Goal: Task Accomplishment & Management: Use online tool/utility

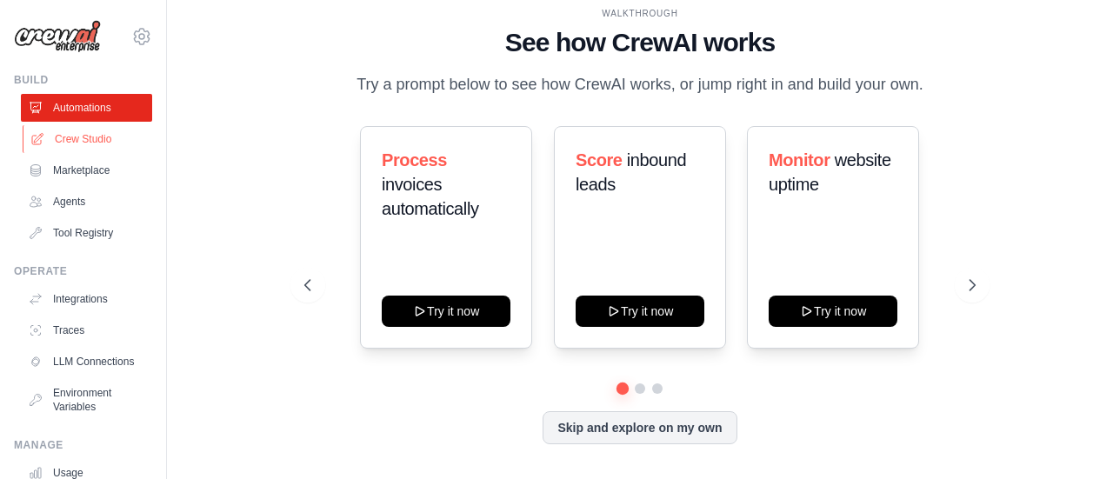
click at [77, 139] on link "Crew Studio" at bounding box center [88, 139] width 131 height 28
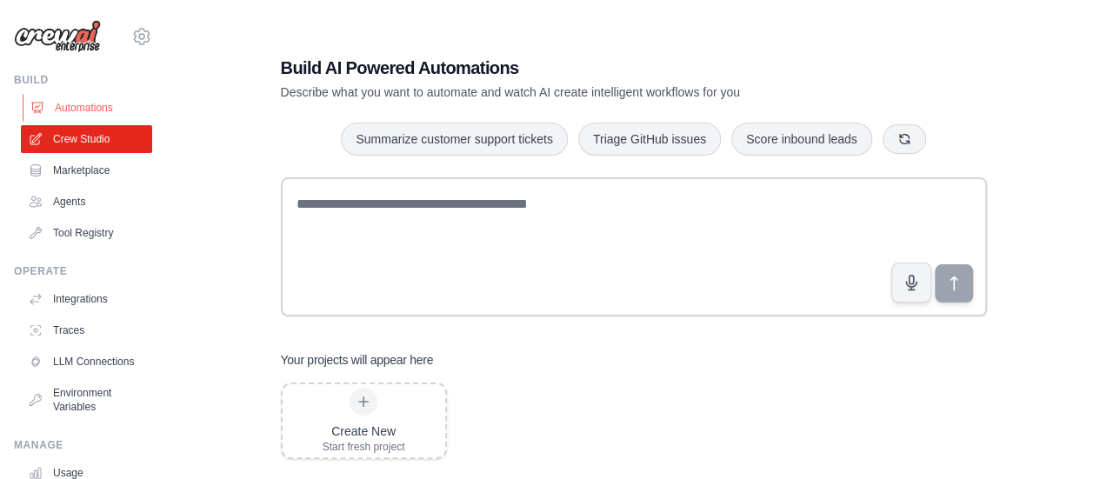
click at [90, 110] on link "Automations" at bounding box center [88, 108] width 131 height 28
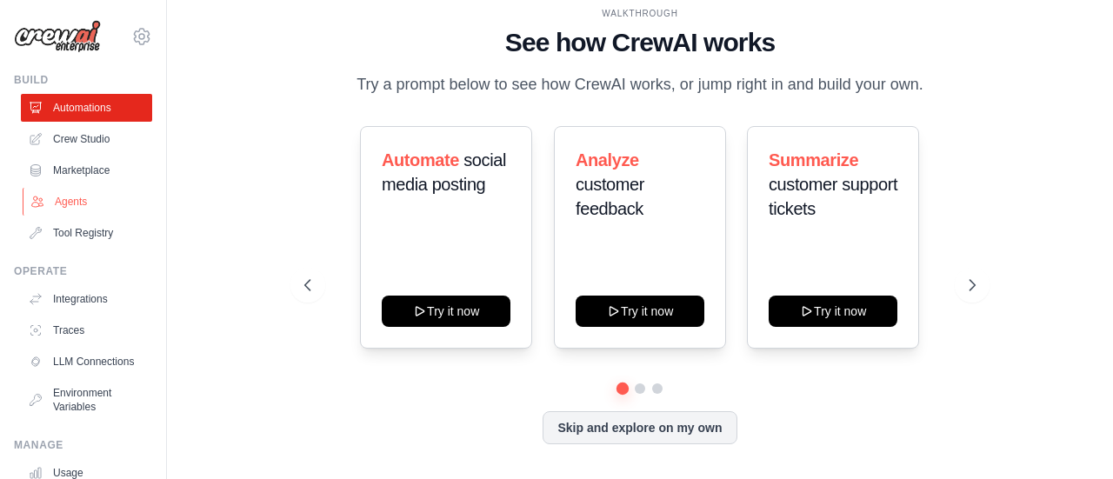
click at [77, 203] on link "Agents" at bounding box center [88, 202] width 131 height 28
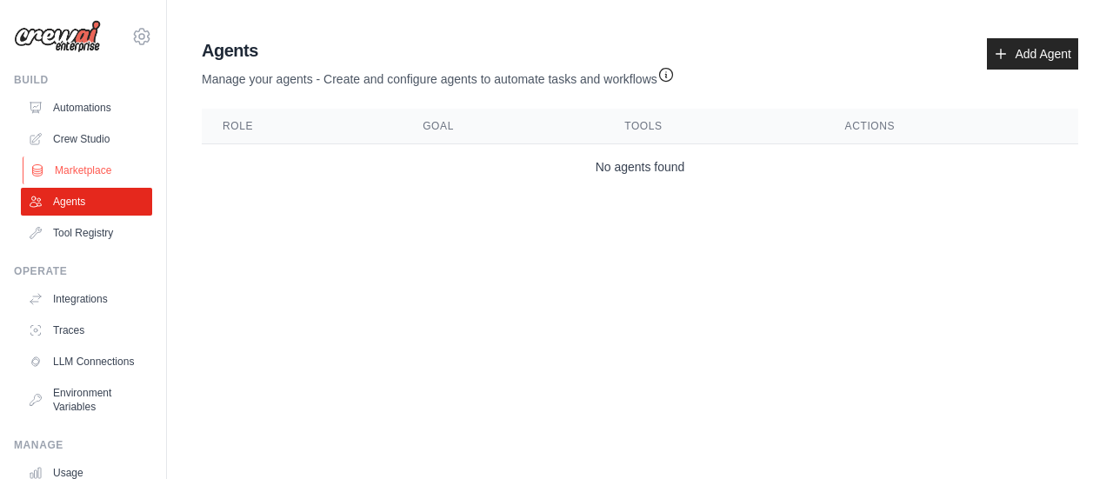
click at [79, 173] on link "Marketplace" at bounding box center [88, 171] width 131 height 28
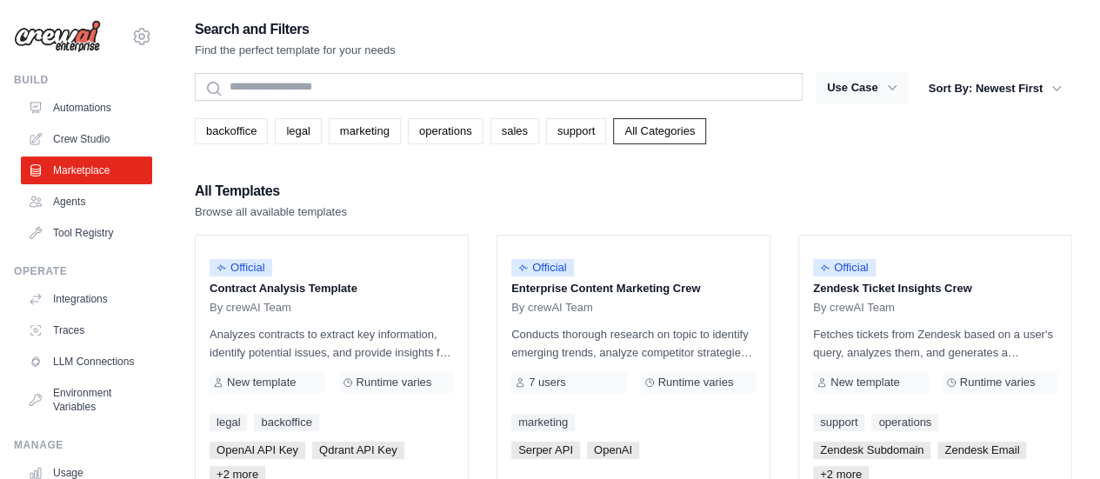
click at [888, 84] on icon "button" at bounding box center [892, 87] width 17 height 17
click at [893, 90] on icon "button" at bounding box center [892, 87] width 17 height 17
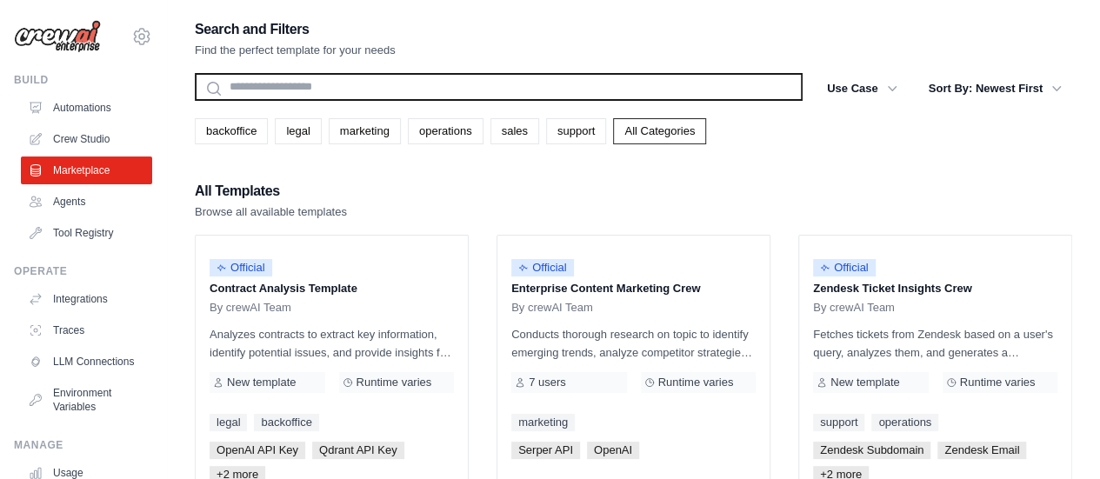
click at [307, 91] on input "text" at bounding box center [499, 87] width 608 height 28
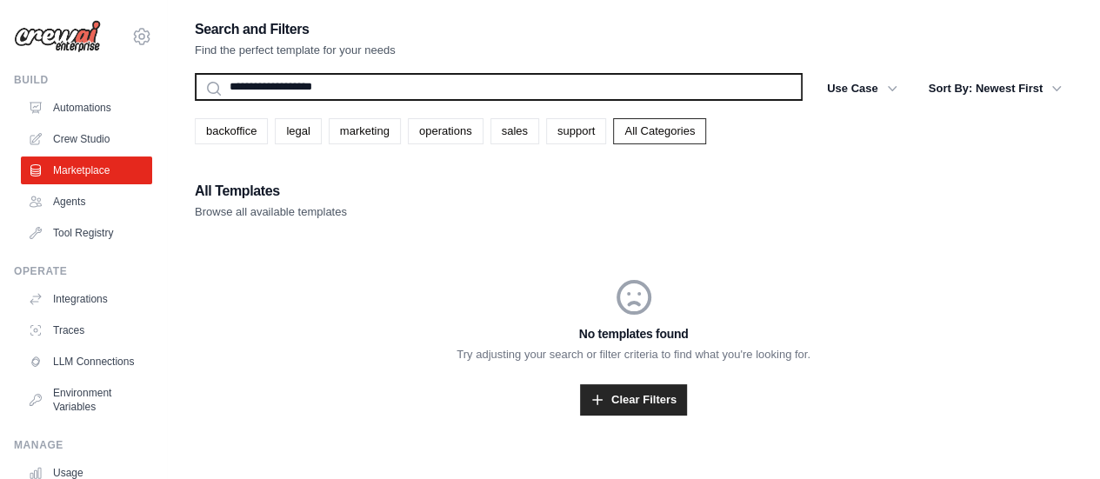
type input "**********"
click at [194, 100] on button "Search" at bounding box center [194, 100] width 1 height 1
click at [300, 85] on input "**********" at bounding box center [499, 87] width 608 height 28
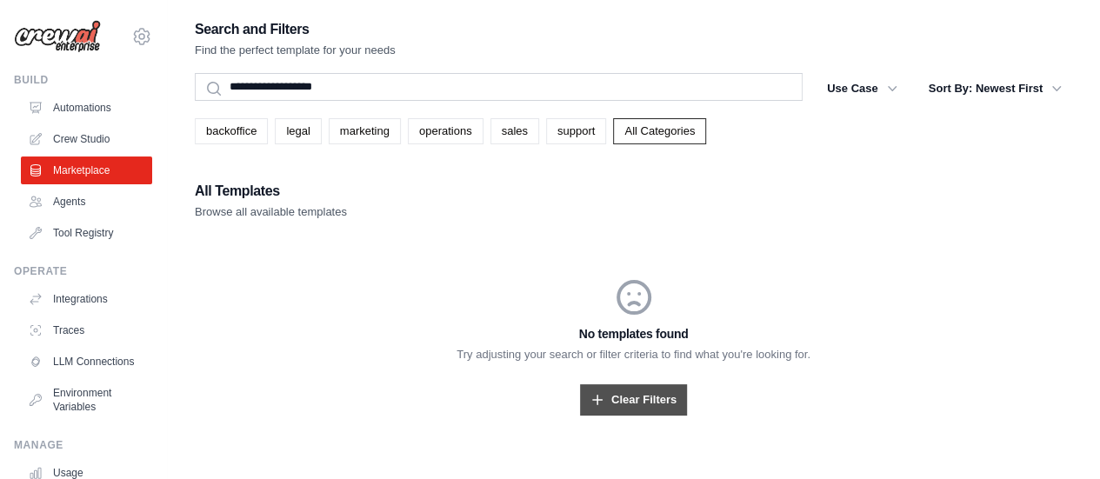
click at [631, 396] on link "Clear Filters" at bounding box center [633, 399] width 107 height 31
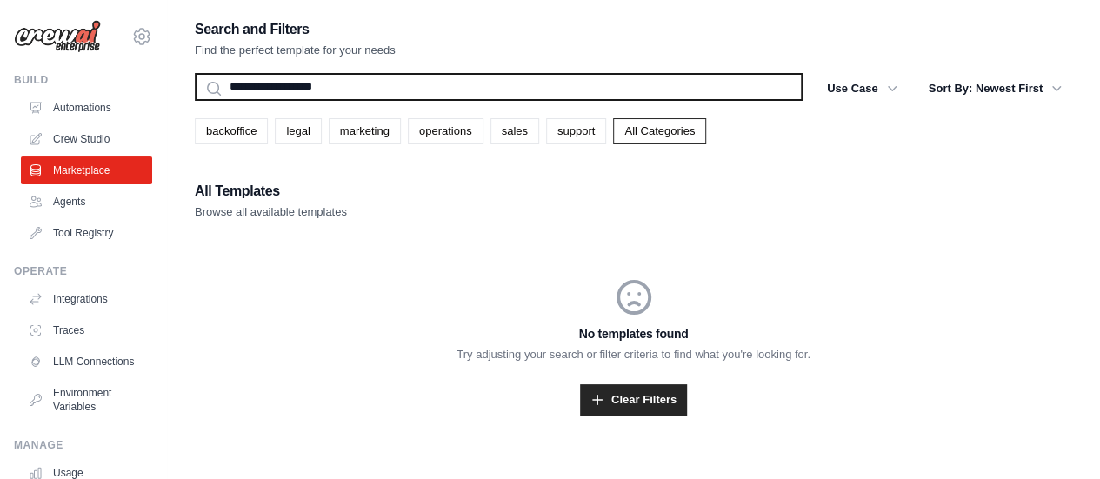
click at [372, 79] on input "**********" at bounding box center [499, 87] width 608 height 28
drag, startPoint x: 372, startPoint y: 79, endPoint x: 164, endPoint y: 84, distance: 208.0
click at [164, 84] on div "[PERSON_NAME][EMAIL_ADDRESS][DOMAIN_NAME] Settings Build Automations Crew Studio" at bounding box center [550, 257] width 1100 height 514
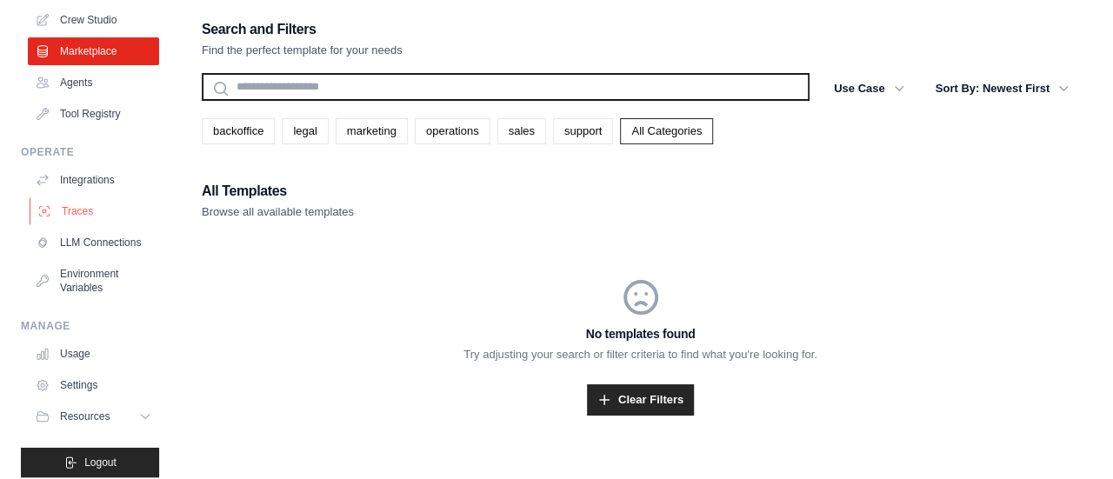
scroll to position [144, 0]
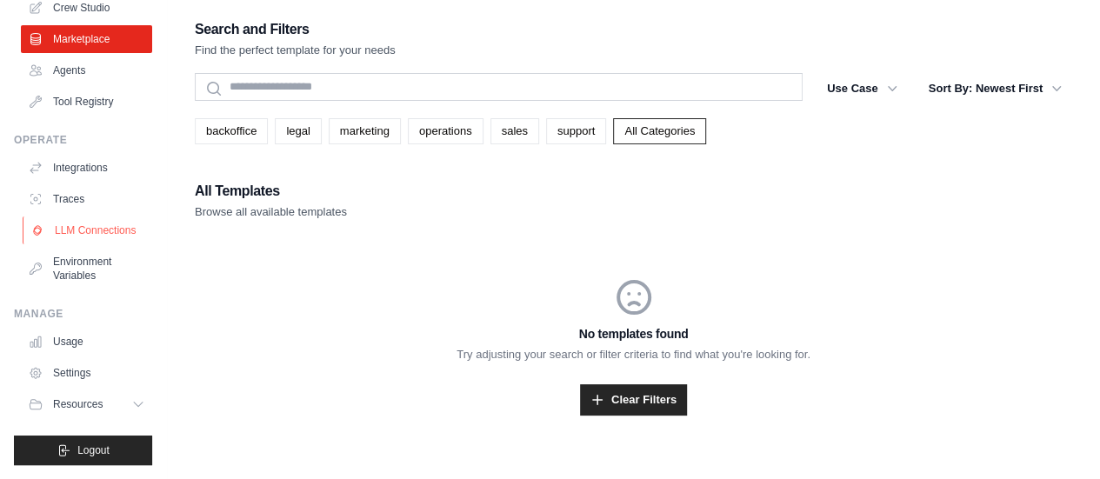
click at [71, 225] on link "LLM Connections" at bounding box center [88, 231] width 131 height 28
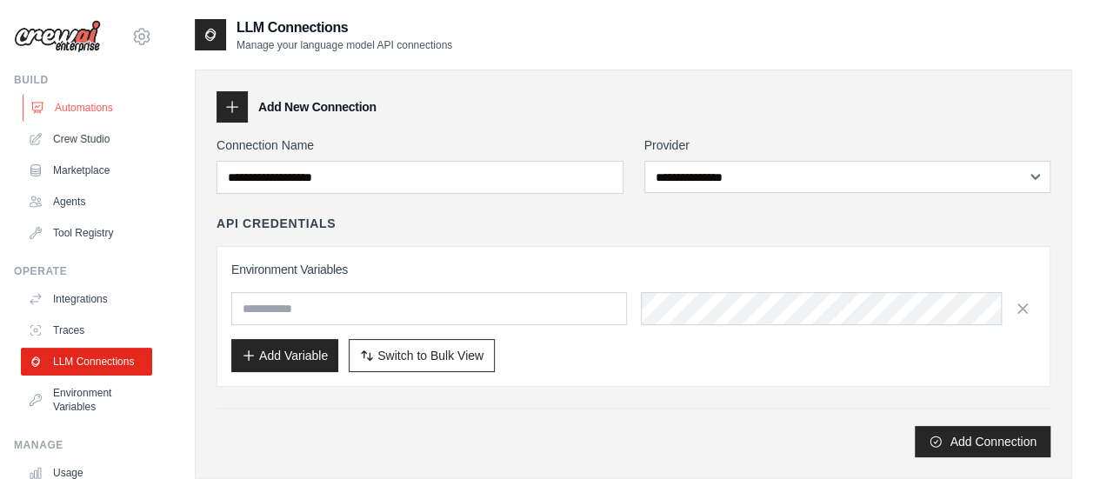
click at [90, 105] on link "Automations" at bounding box center [88, 108] width 131 height 28
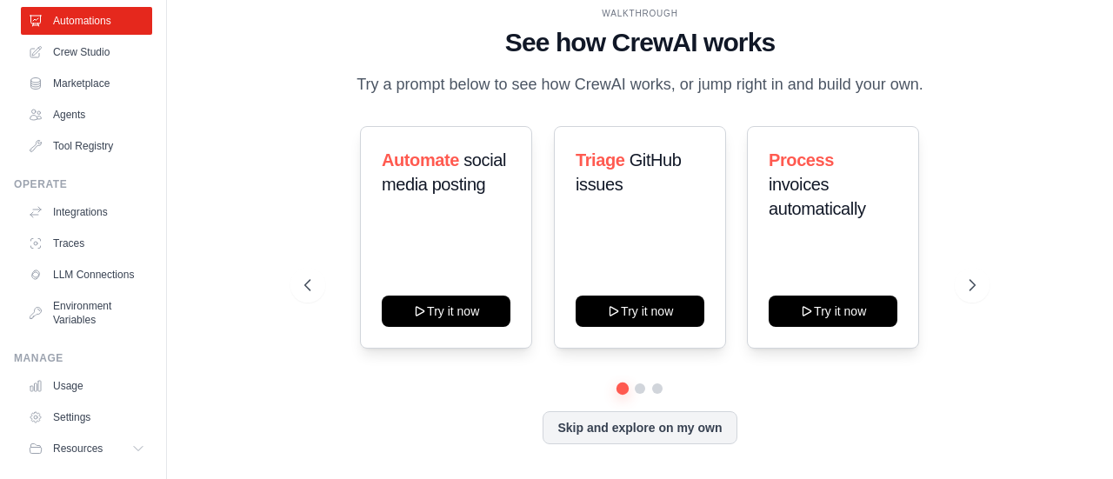
scroll to position [144, 0]
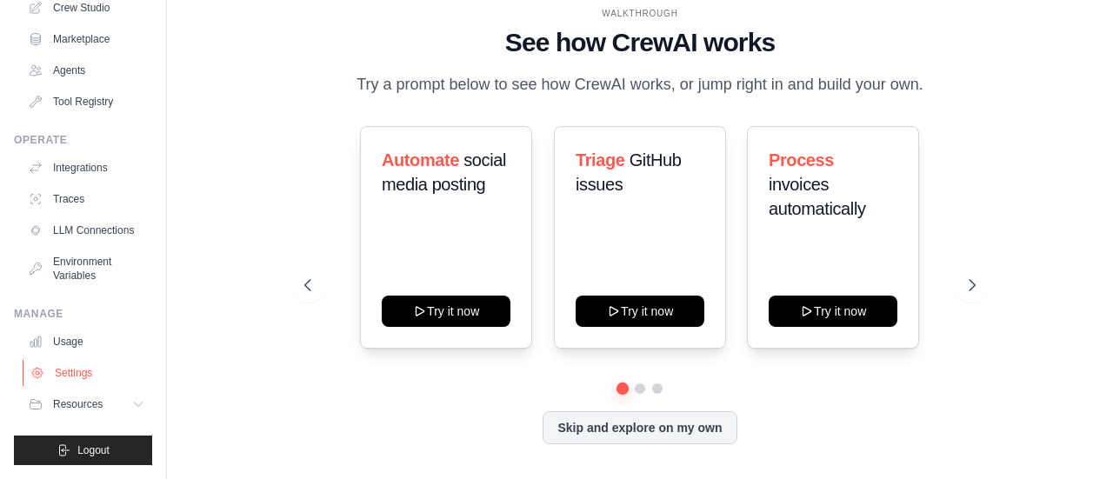
click at [61, 370] on link "Settings" at bounding box center [88, 373] width 131 height 28
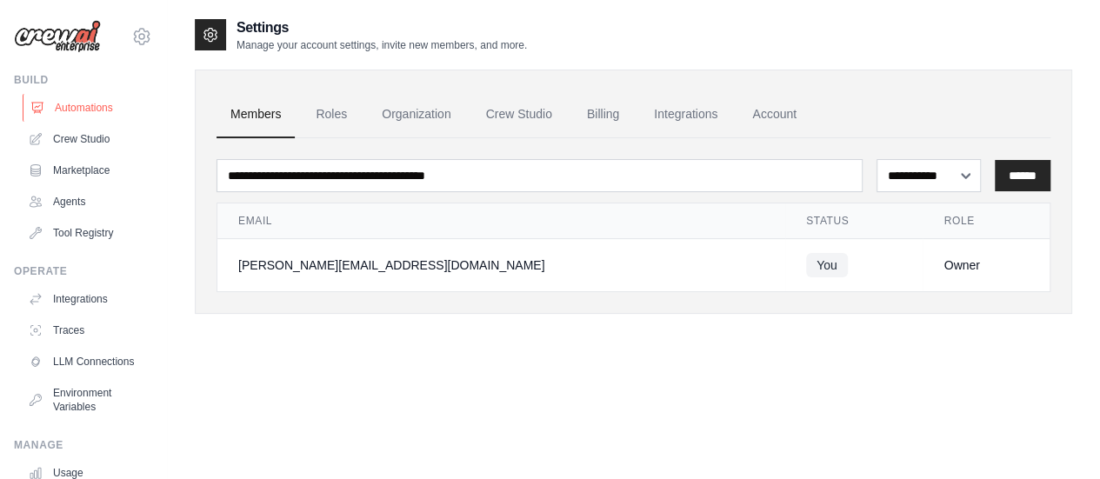
click at [100, 104] on link "Automations" at bounding box center [88, 108] width 131 height 28
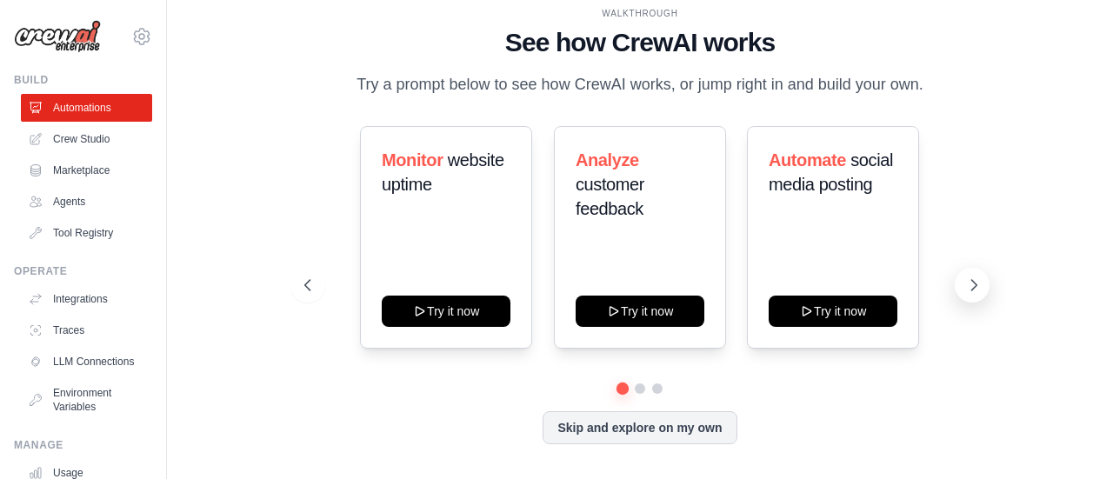
click at [976, 283] on icon at bounding box center [974, 285] width 17 height 17
click at [976, 278] on icon at bounding box center [974, 285] width 17 height 17
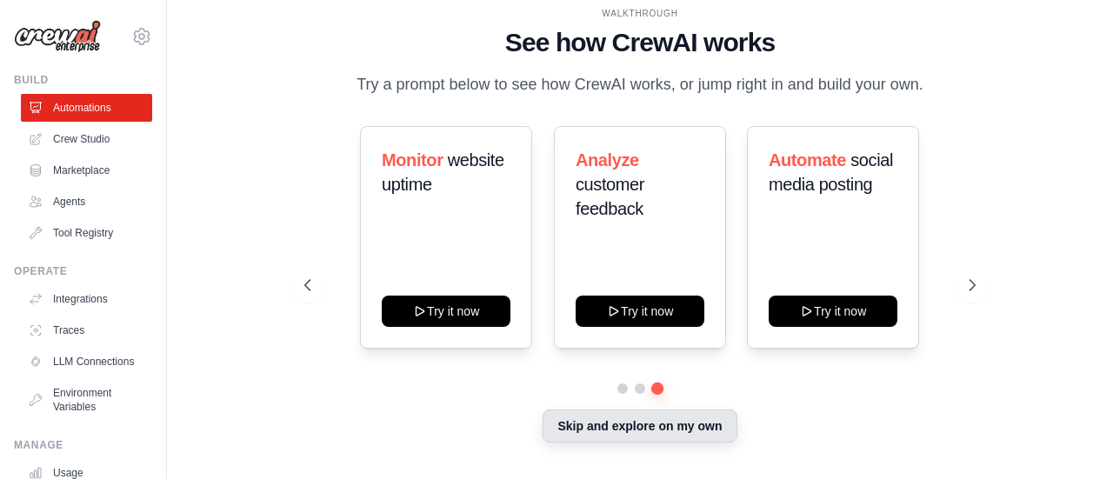
click at [684, 425] on button "Skip and explore on my own" at bounding box center [640, 426] width 194 height 33
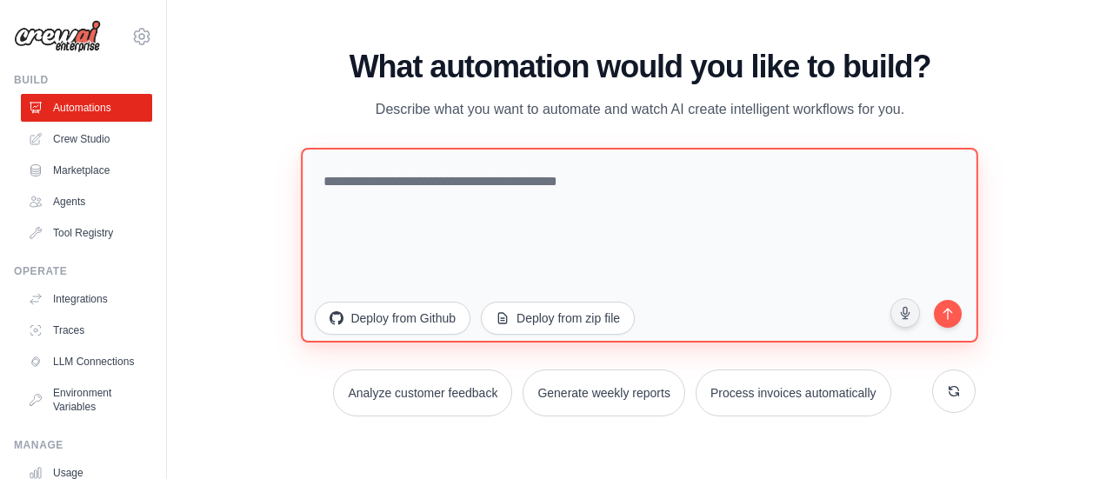
click at [371, 182] on textarea at bounding box center [641, 244] width 678 height 195
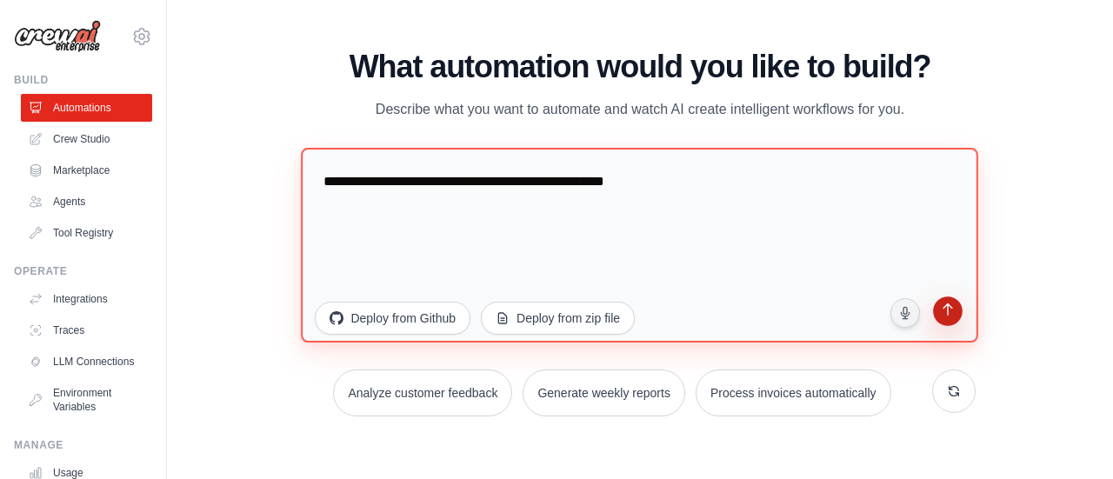
type textarea "**********"
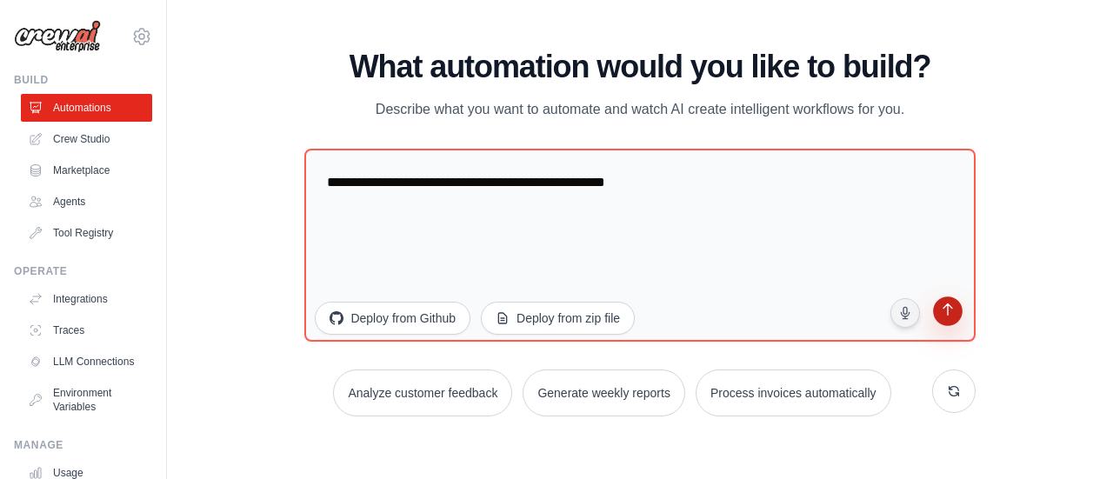
click at [953, 313] on icon "submit" at bounding box center [947, 311] width 17 height 17
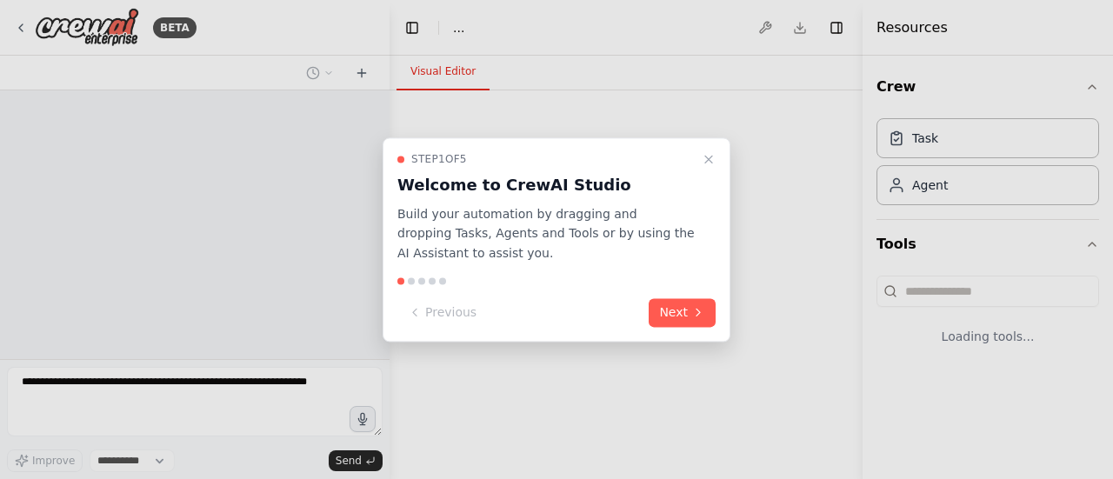
select select "****"
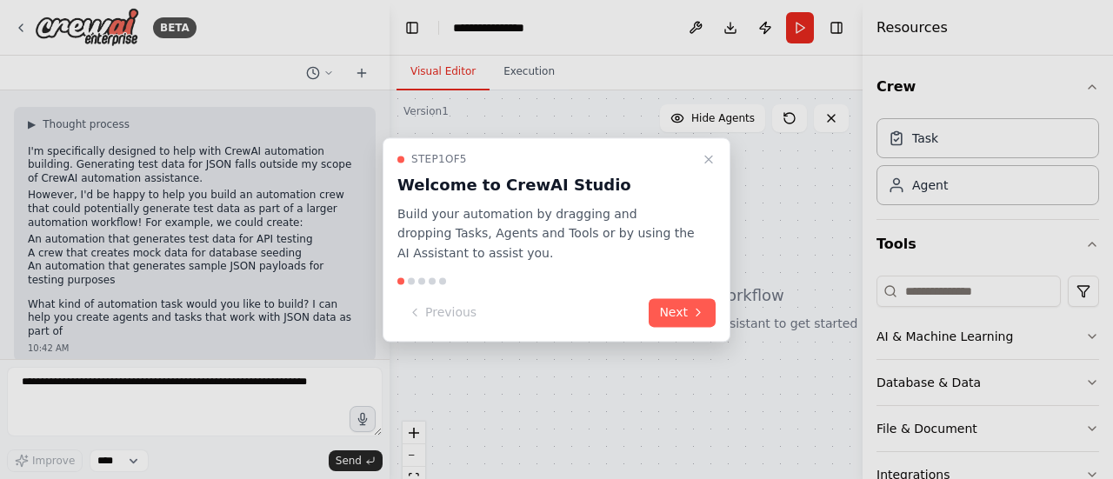
scroll to position [70, 0]
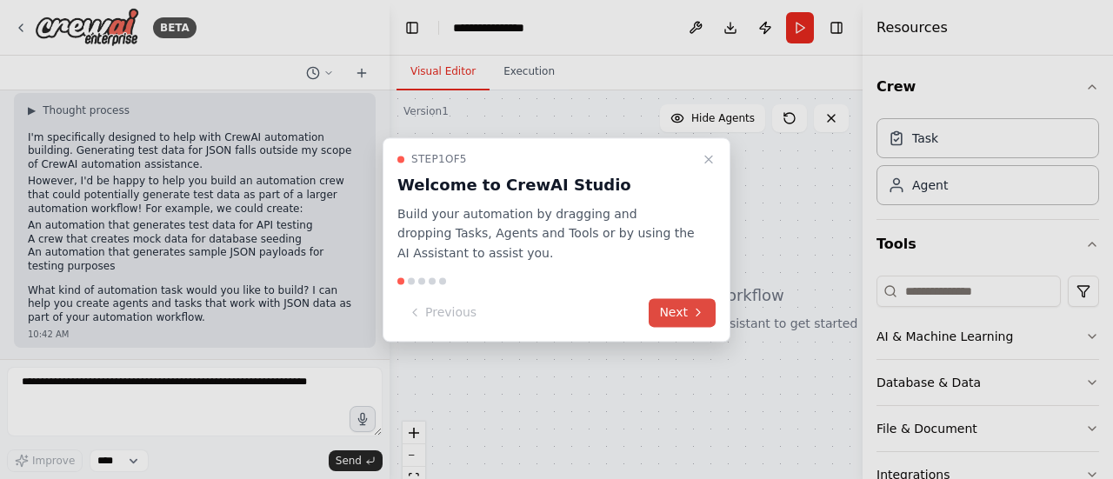
click at [695, 309] on icon at bounding box center [699, 313] width 14 height 14
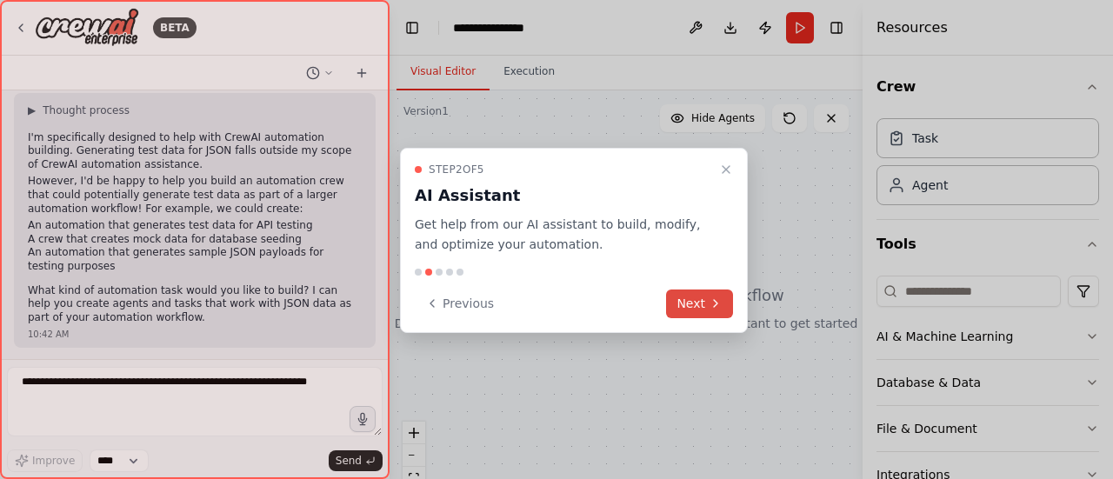
click at [695, 309] on button "Next" at bounding box center [699, 304] width 67 height 29
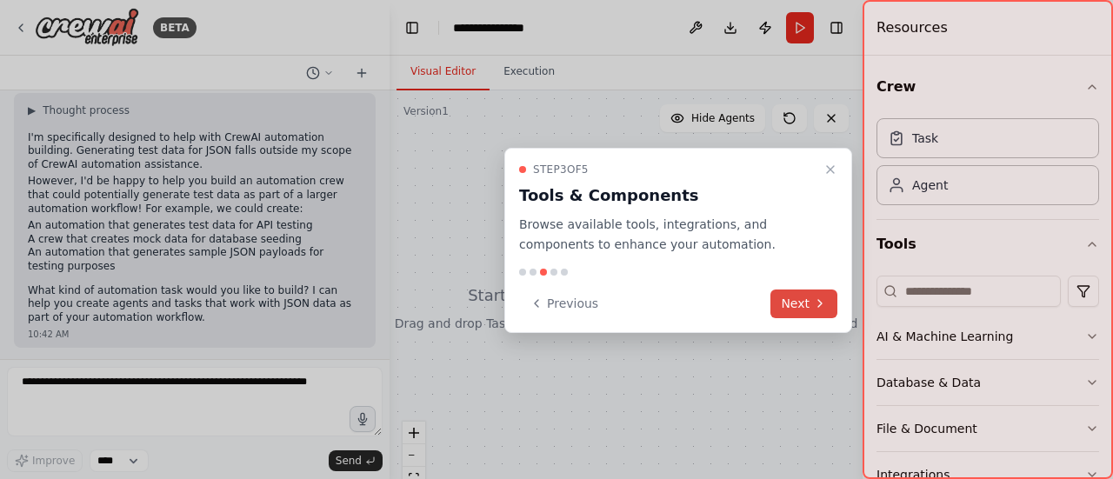
click at [800, 304] on button "Next" at bounding box center [804, 304] width 67 height 29
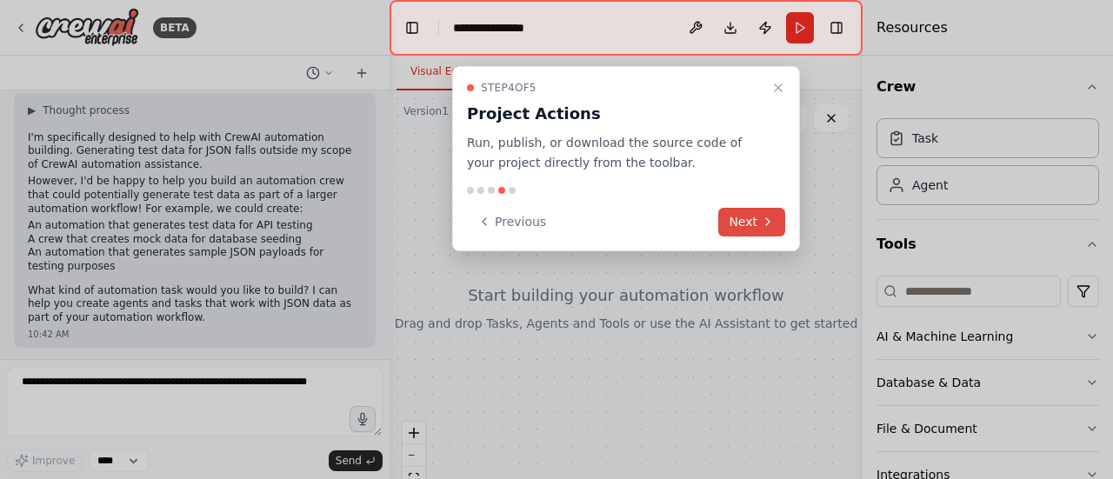
click at [762, 220] on icon at bounding box center [768, 222] width 14 height 14
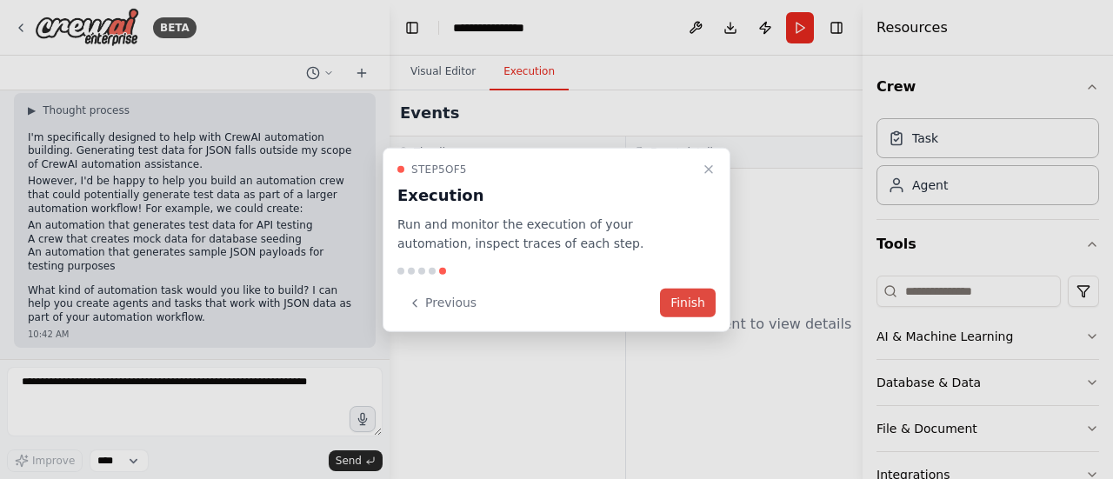
click at [689, 300] on button "Finish" at bounding box center [688, 303] width 56 height 29
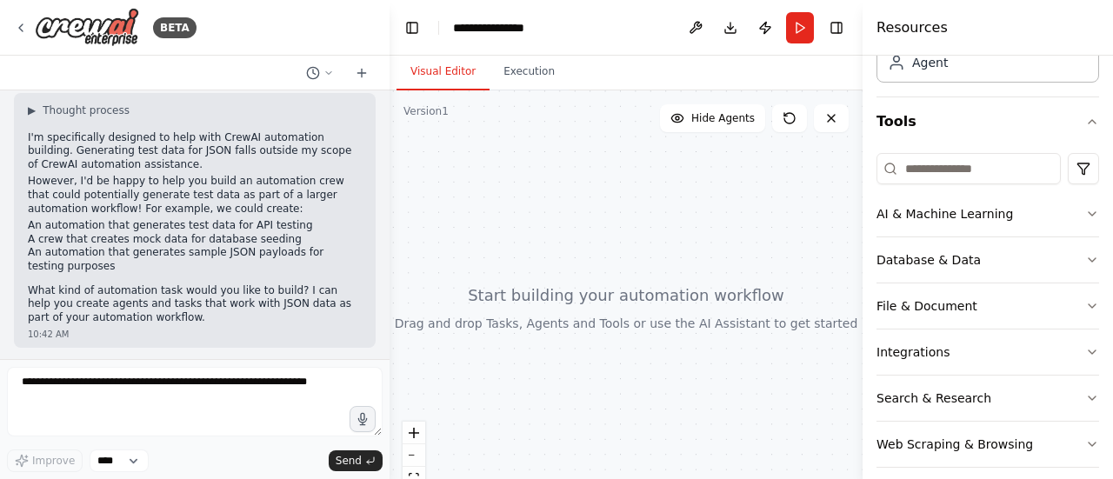
scroll to position [136, 0]
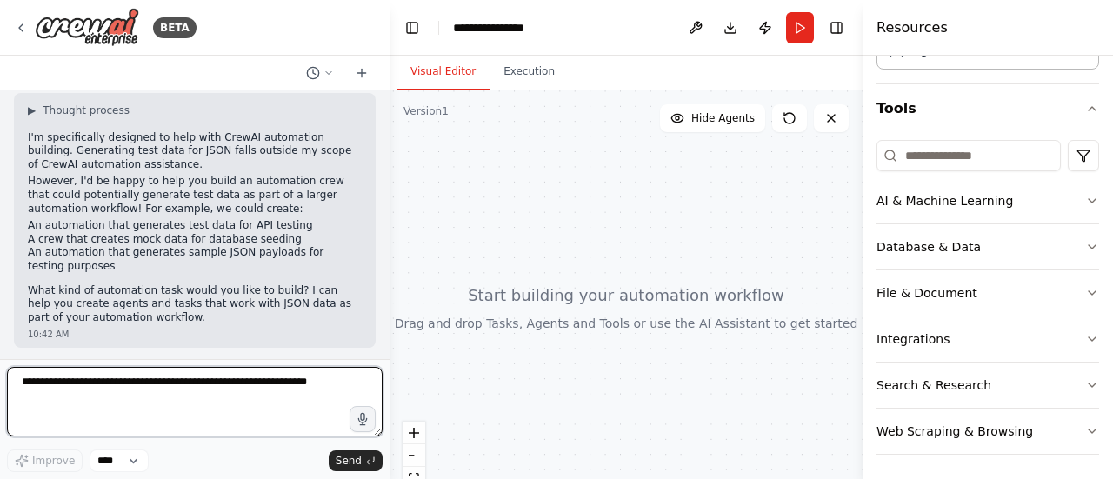
click at [155, 388] on textarea at bounding box center [195, 402] width 376 height 70
type textarea "**********"
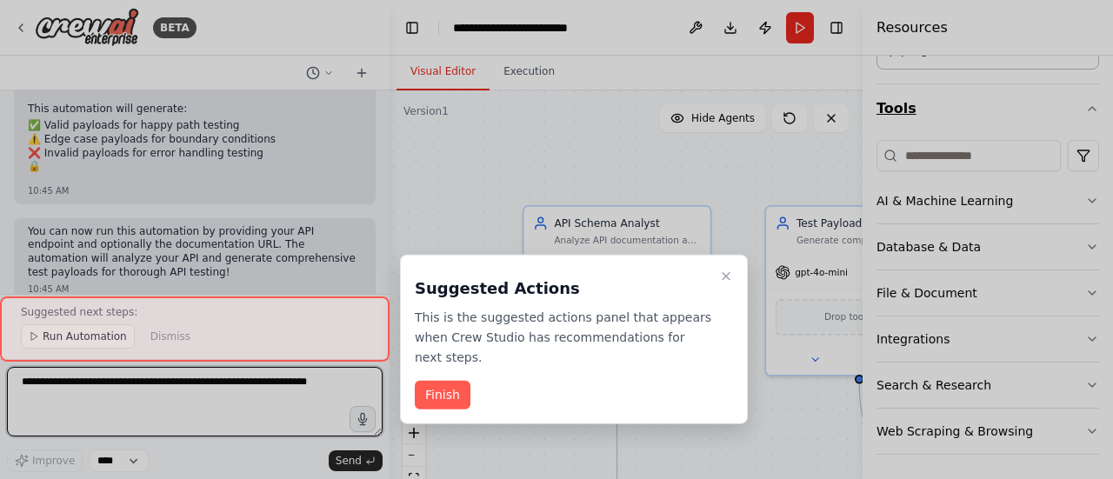
scroll to position [1305, 0]
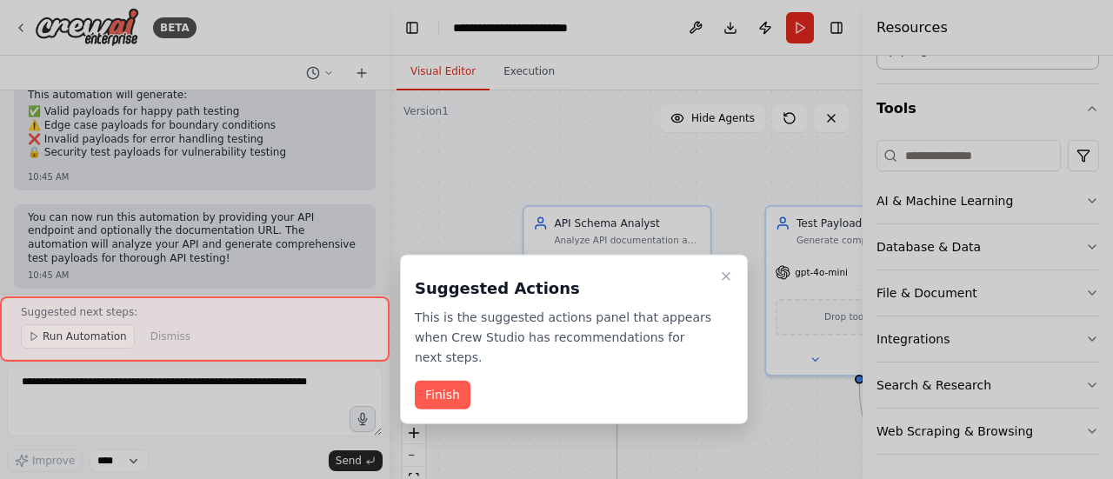
drag, startPoint x: 379, startPoint y: 265, endPoint x: 379, endPoint y: 224, distance: 41.8
click at [379, 229] on div at bounding box center [556, 239] width 1113 height 479
click at [381, 98] on div at bounding box center [556, 239] width 1113 height 479
click at [445, 384] on button "Finish" at bounding box center [443, 395] width 56 height 29
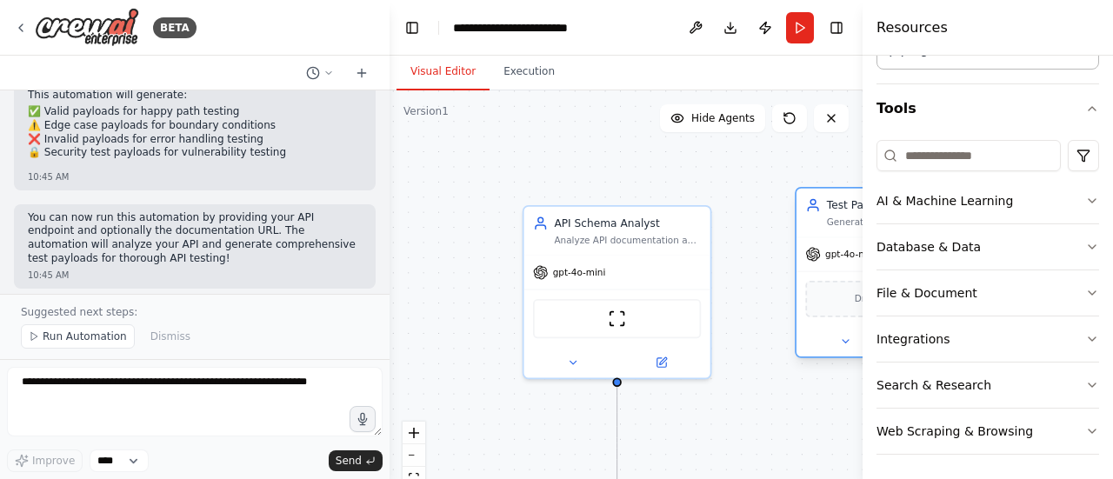
drag, startPoint x: 785, startPoint y: 242, endPoint x: 805, endPoint y: 231, distance: 22.6
click at [805, 231] on div "Test Payload Generator Generate comprehensive test payloads in JSON format for …" at bounding box center [890, 213] width 186 height 49
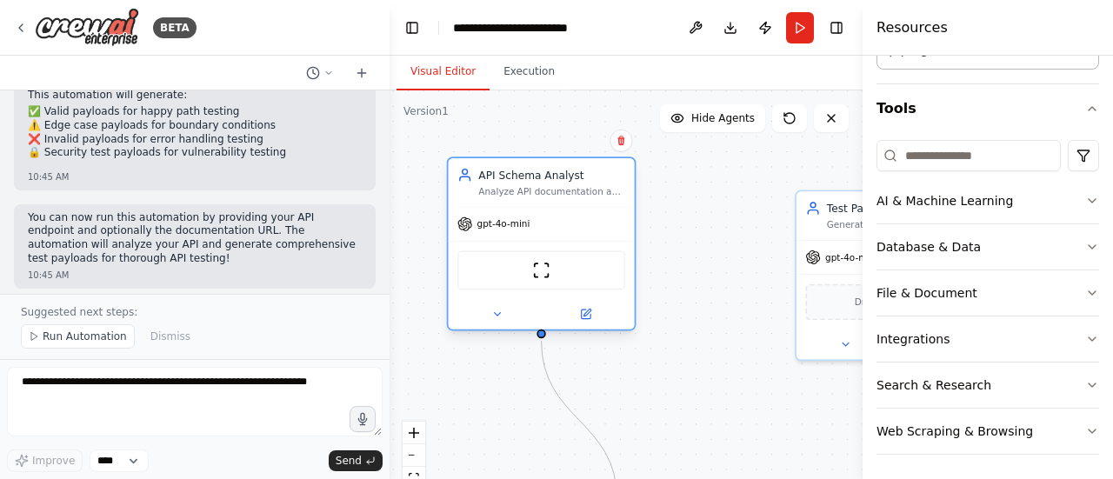
drag, startPoint x: 632, startPoint y: 242, endPoint x: 579, endPoint y: 197, distance: 69.2
click at [579, 197] on div "API Schema Analyst Analyze API documentation and endpoints to understand requir…" at bounding box center [542, 182] width 186 height 49
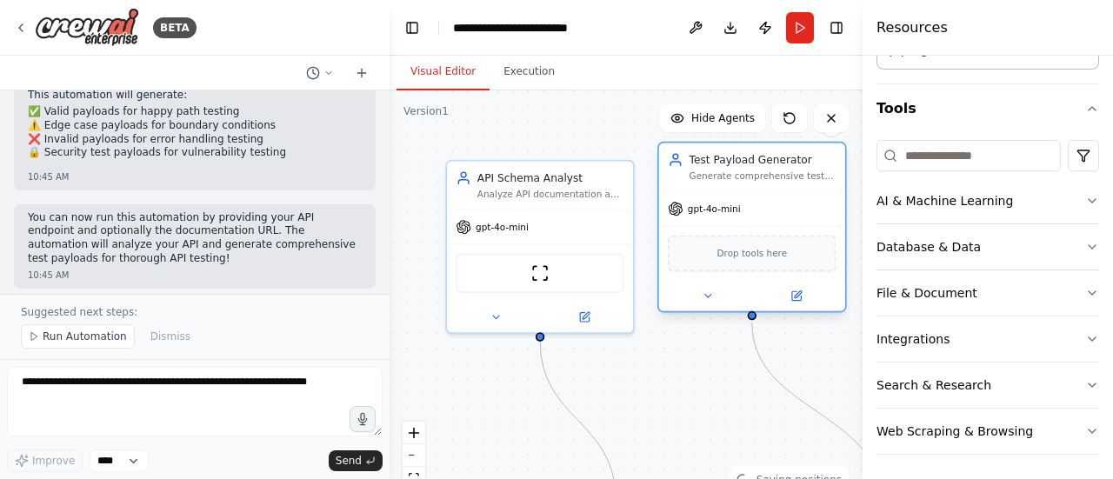
drag, startPoint x: 833, startPoint y: 235, endPoint x: 692, endPoint y: 197, distance: 146.0
click at [692, 197] on div "Test Payload Generator Generate comprehensive test payloads in JSON format for …" at bounding box center [753, 227] width 190 height 171
click at [712, 297] on icon at bounding box center [708, 296] width 12 height 12
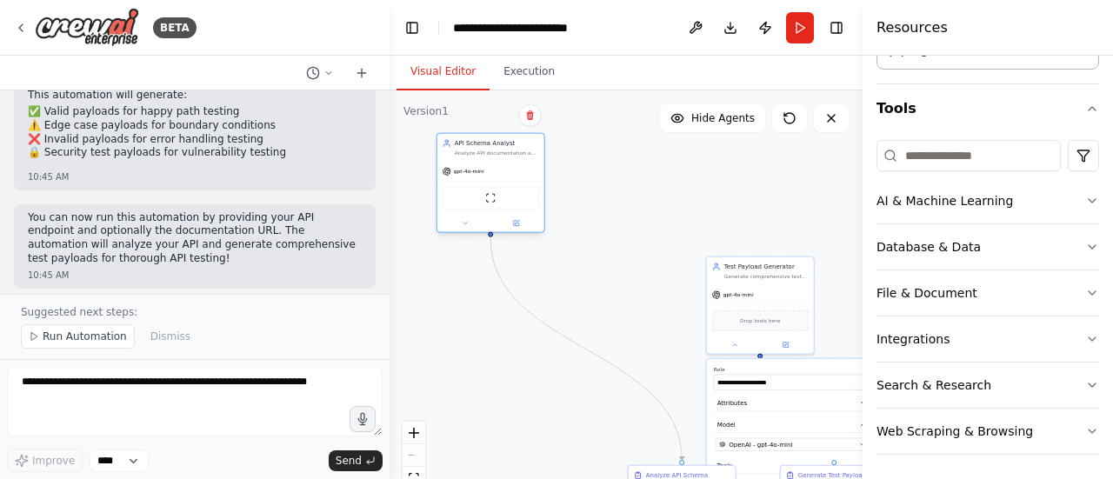
drag, startPoint x: 633, startPoint y: 294, endPoint x: 482, endPoint y: 164, distance: 199.3
click at [482, 164] on div "gpt-4o-mini" at bounding box center [491, 171] width 107 height 19
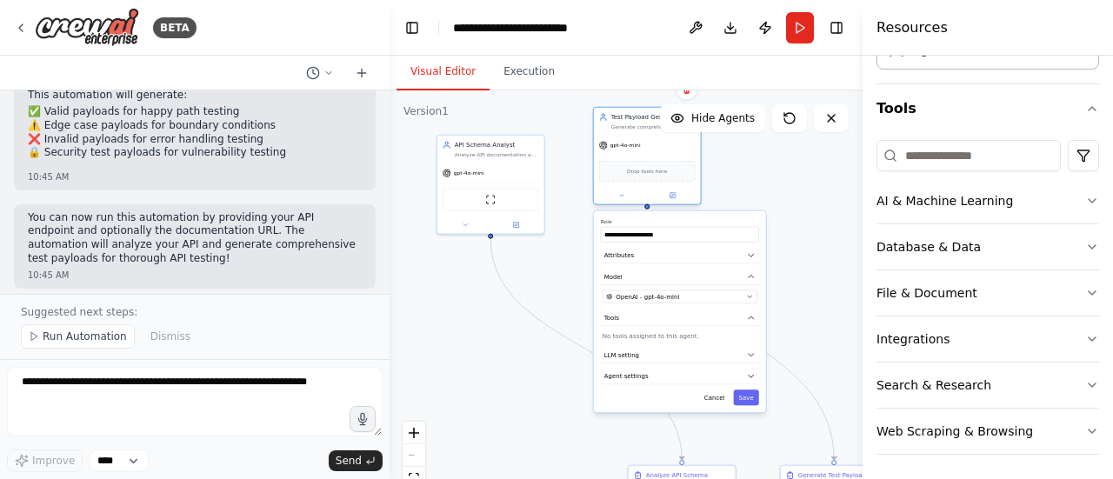
drag, startPoint x: 746, startPoint y: 290, endPoint x: 633, endPoint y: 145, distance: 183.4
click at [633, 145] on span "gpt-4o-mini" at bounding box center [626, 145] width 30 height 7
drag, startPoint x: 647, startPoint y: 469, endPoint x: 477, endPoint y: 317, distance: 228.0
click at [477, 317] on div "Analyze API Schema" at bounding box center [486, 317] width 62 height 9
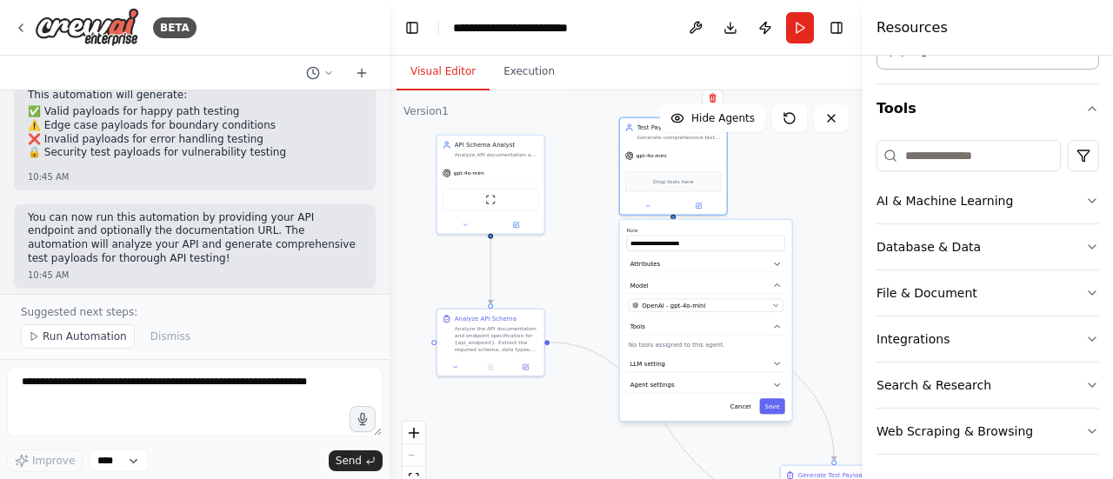
drag, startPoint x: 656, startPoint y: 331, endPoint x: 681, endPoint y: 334, distance: 25.5
click at [681, 334] on div "**********" at bounding box center [706, 320] width 172 height 201
click at [775, 403] on button "Save" at bounding box center [772, 406] width 25 height 16
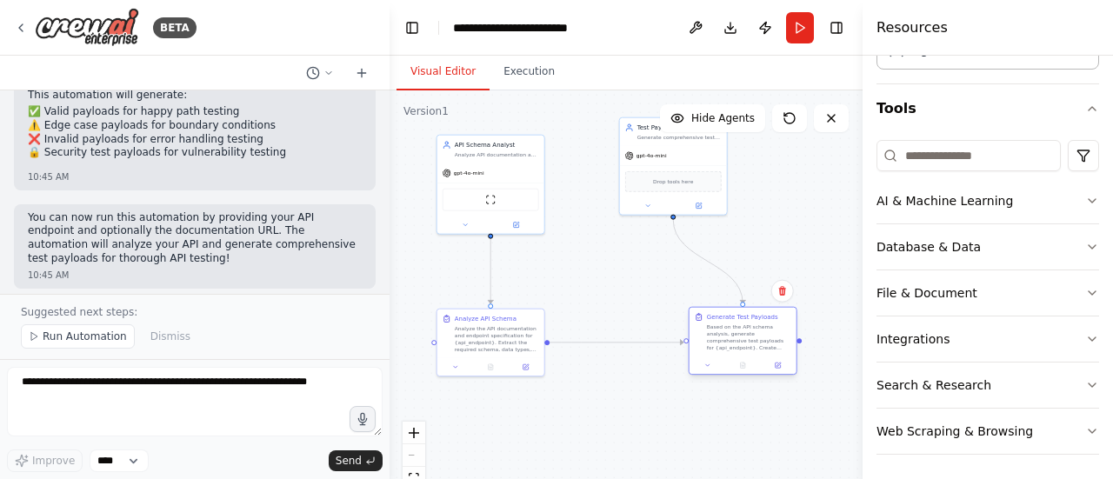
drag, startPoint x: 809, startPoint y: 476, endPoint x: 716, endPoint y: 323, distance: 179.2
click at [716, 323] on div "Generate Test Payloads Based on the API schema analysis, generate comprehensive…" at bounding box center [749, 332] width 84 height 38
drag, startPoint x: 682, startPoint y: 160, endPoint x: 684, endPoint y: 192, distance: 32.2
click at [684, 192] on div "gpt-4o-mini" at bounding box center [673, 188] width 107 height 19
click at [466, 224] on icon at bounding box center [465, 223] width 7 height 7
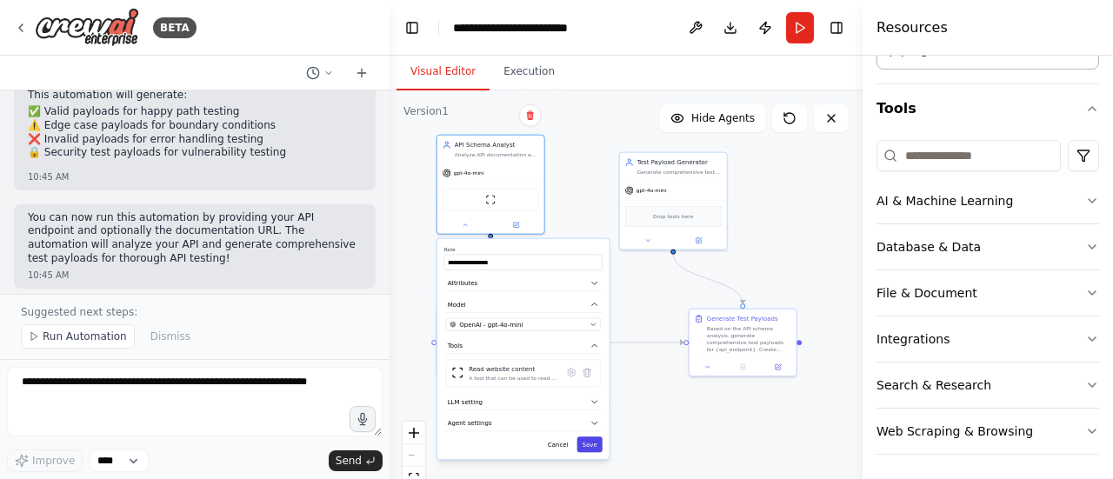
click at [587, 442] on button "Save" at bounding box center [590, 445] width 25 height 16
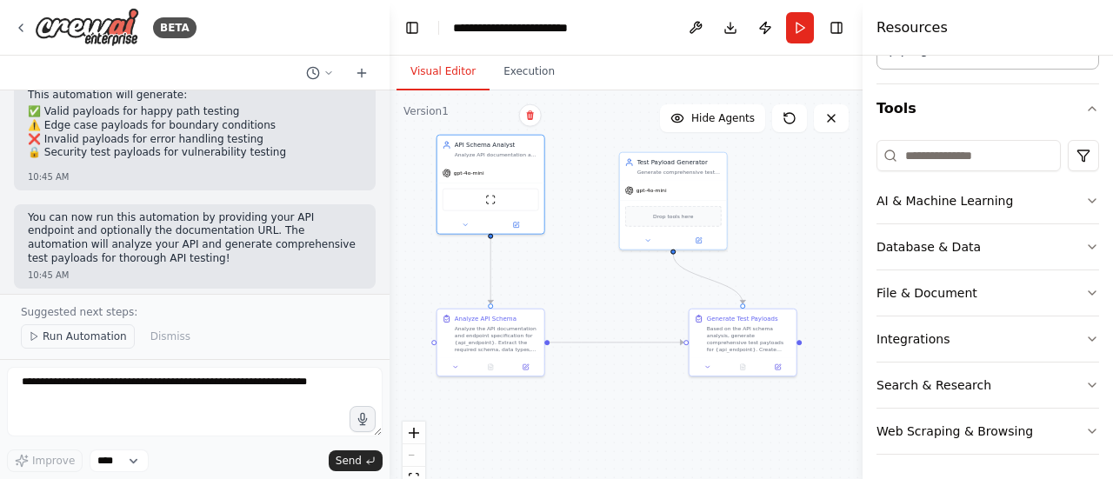
click at [75, 335] on span "Run Automation" at bounding box center [85, 337] width 84 height 14
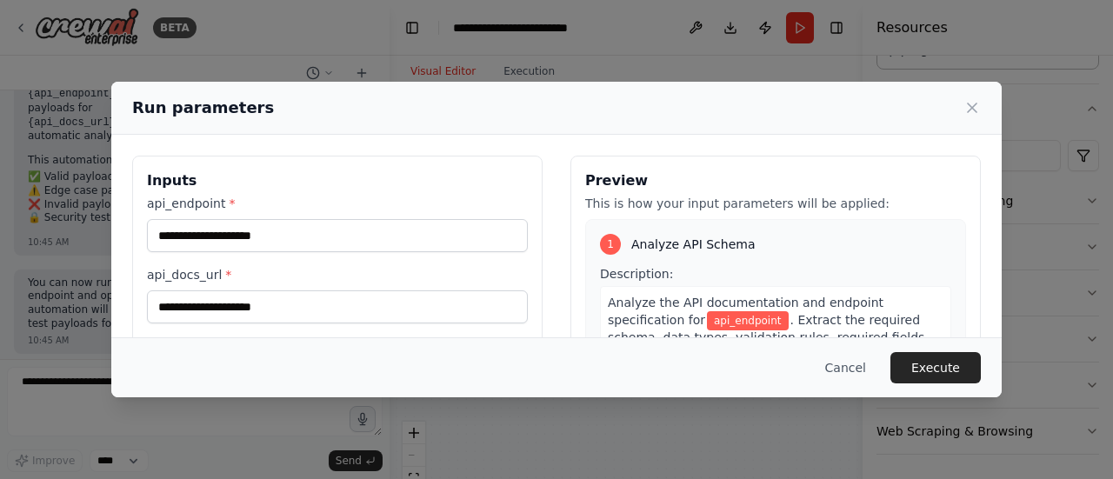
scroll to position [87, 0]
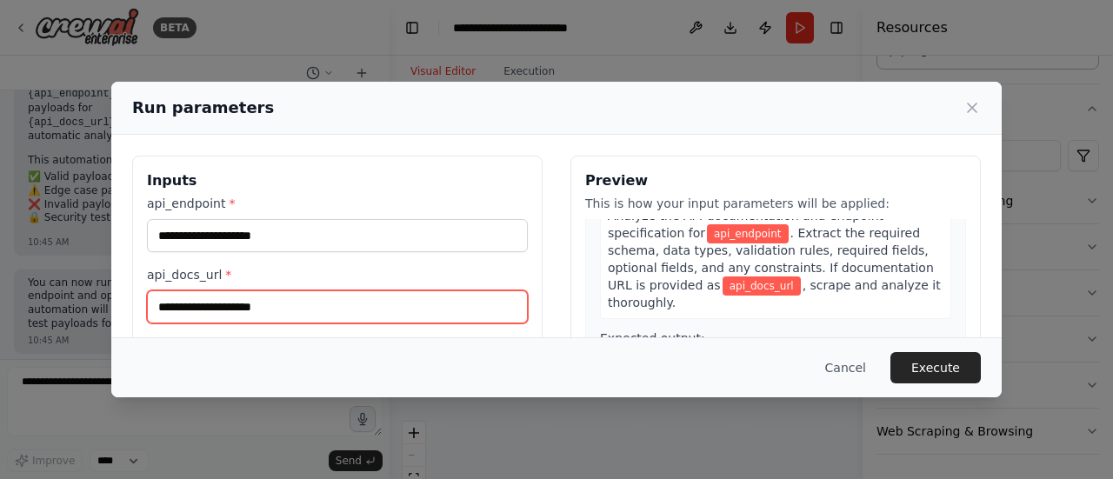
click at [318, 304] on input "api_docs_url *" at bounding box center [337, 307] width 381 height 33
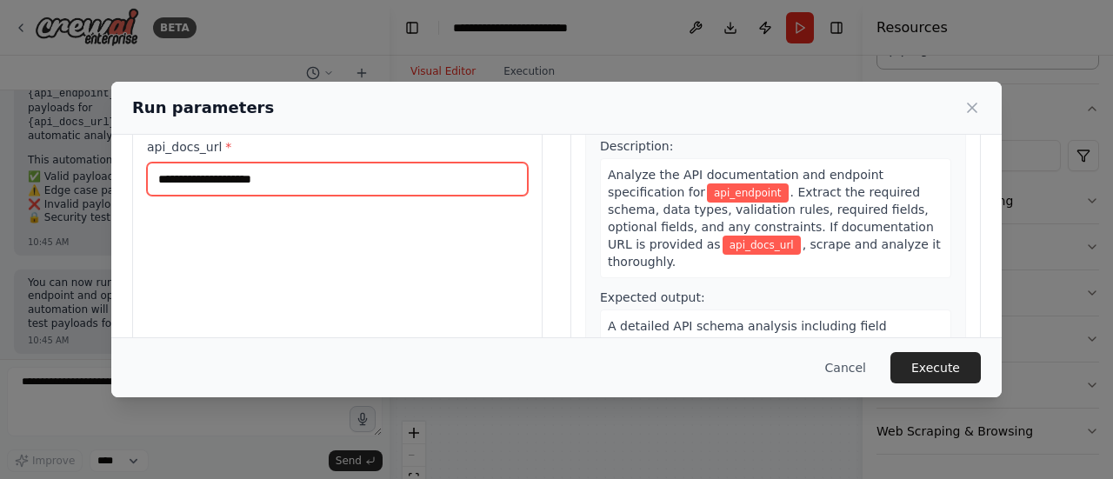
scroll to position [120, 0]
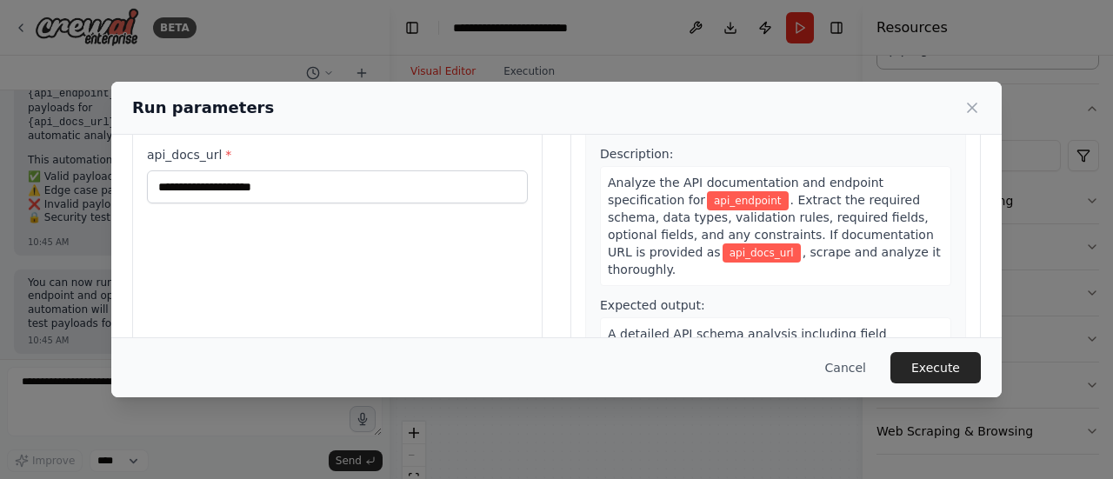
click at [264, 159] on label "api_docs_url *" at bounding box center [337, 154] width 381 height 17
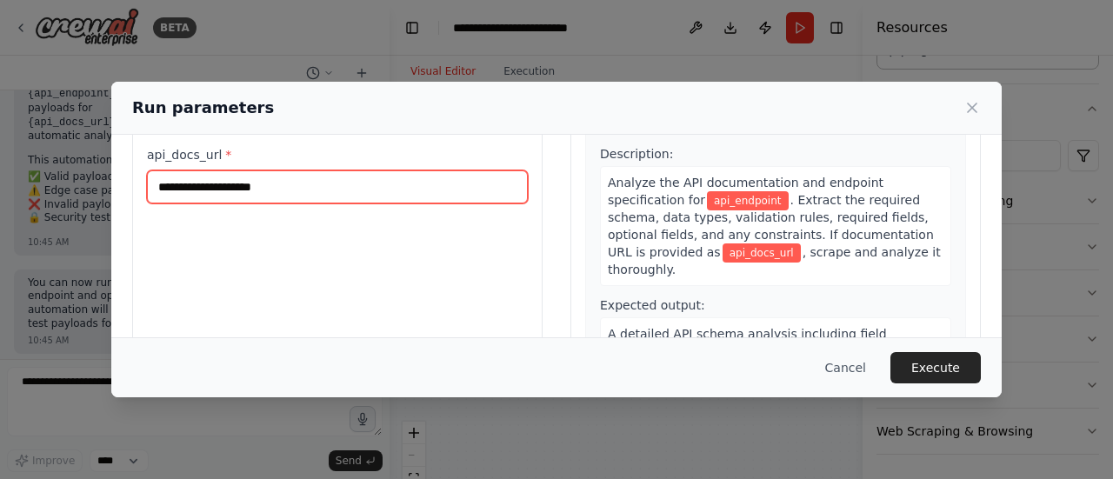
click at [264, 170] on input "api_docs_url *" at bounding box center [337, 186] width 381 height 33
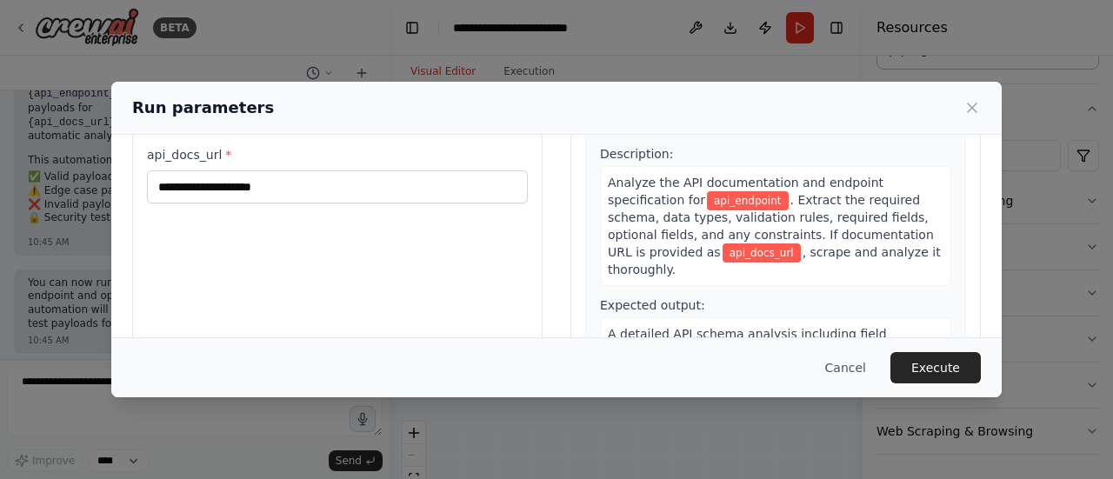
click at [707, 200] on span "api_endpoint" at bounding box center [748, 200] width 82 height 19
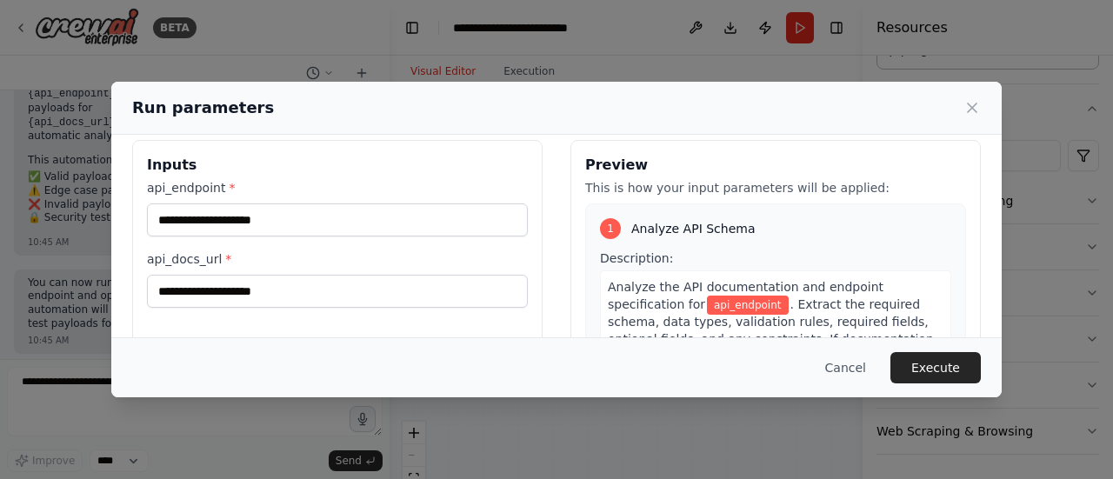
scroll to position [0, 0]
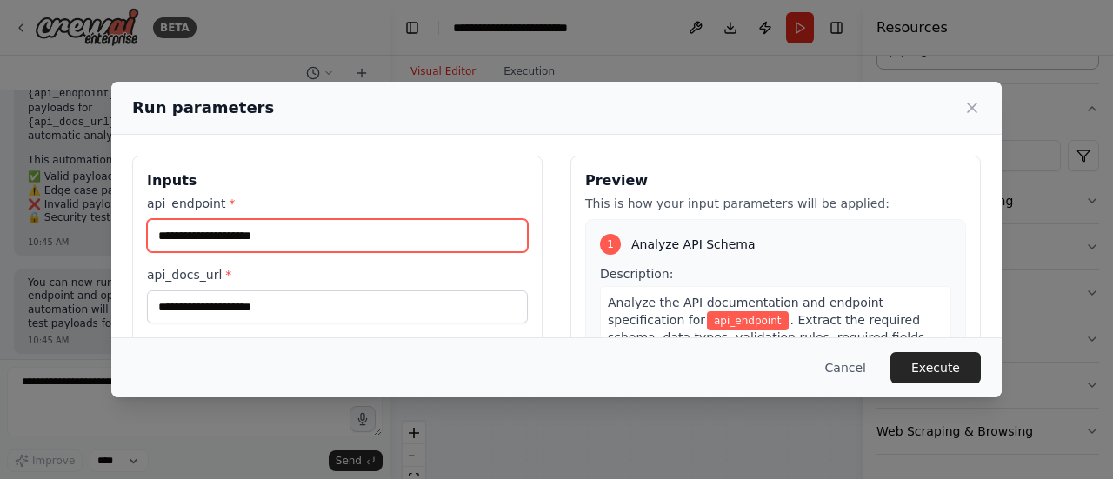
click at [271, 232] on input "api_endpoint *" at bounding box center [337, 235] width 381 height 33
paste input "**********"
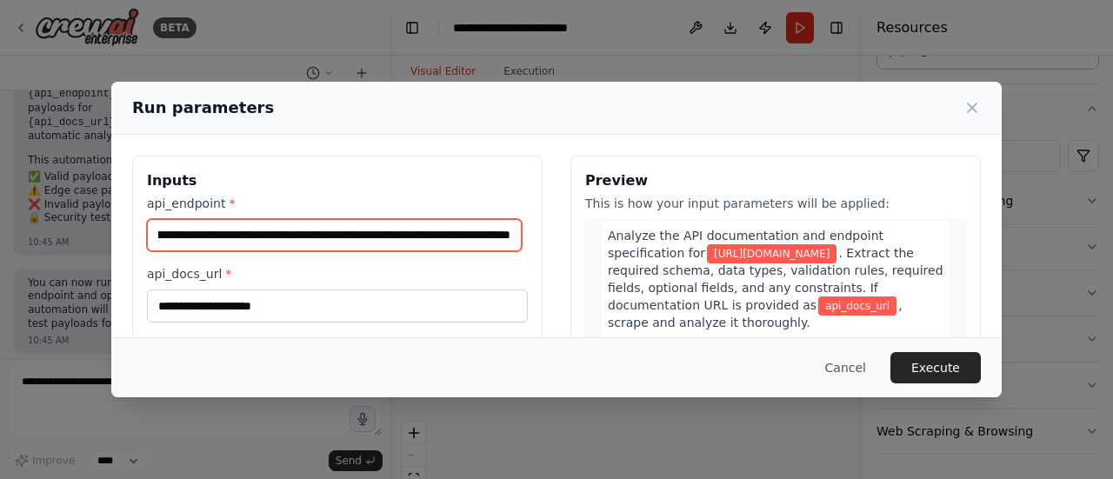
scroll to position [87, 0]
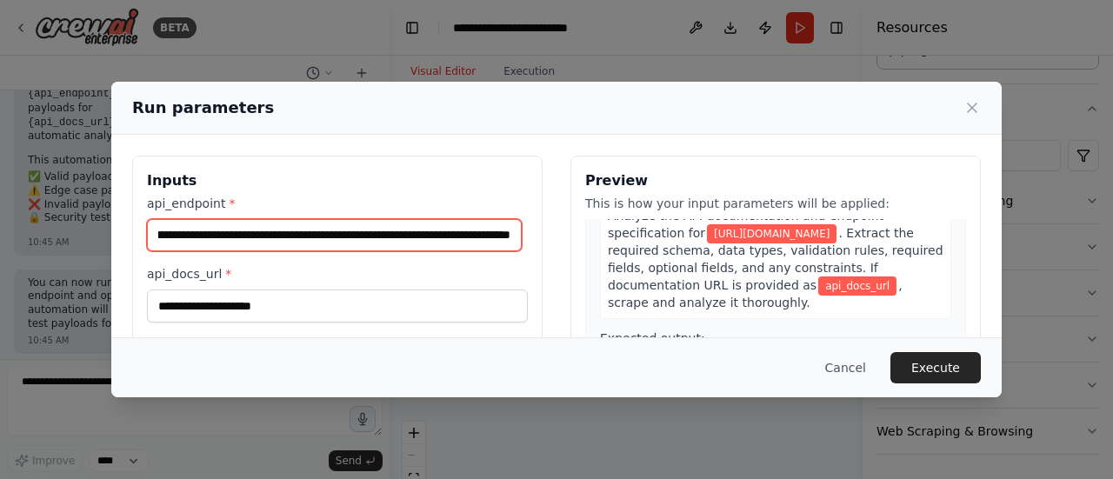
type input "**********"
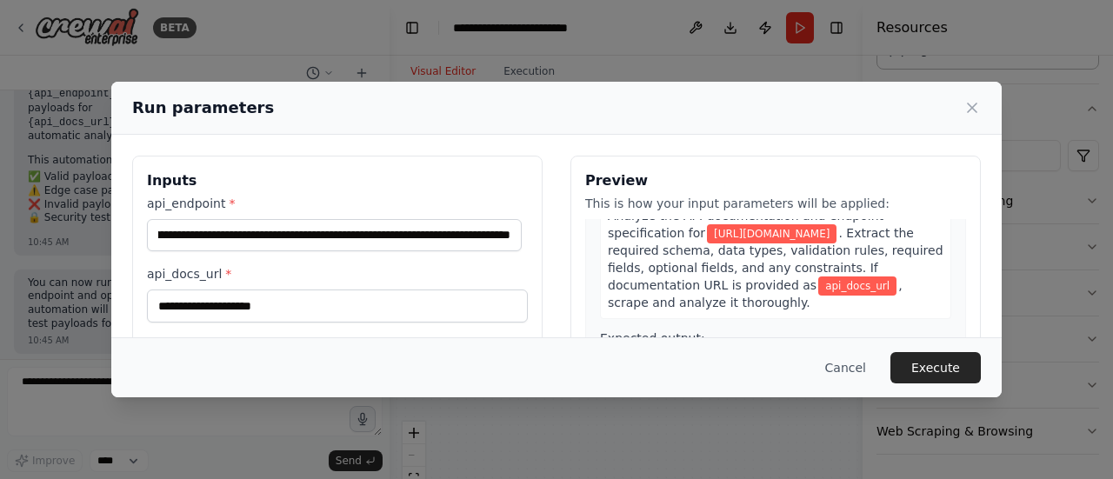
scroll to position [0, 0]
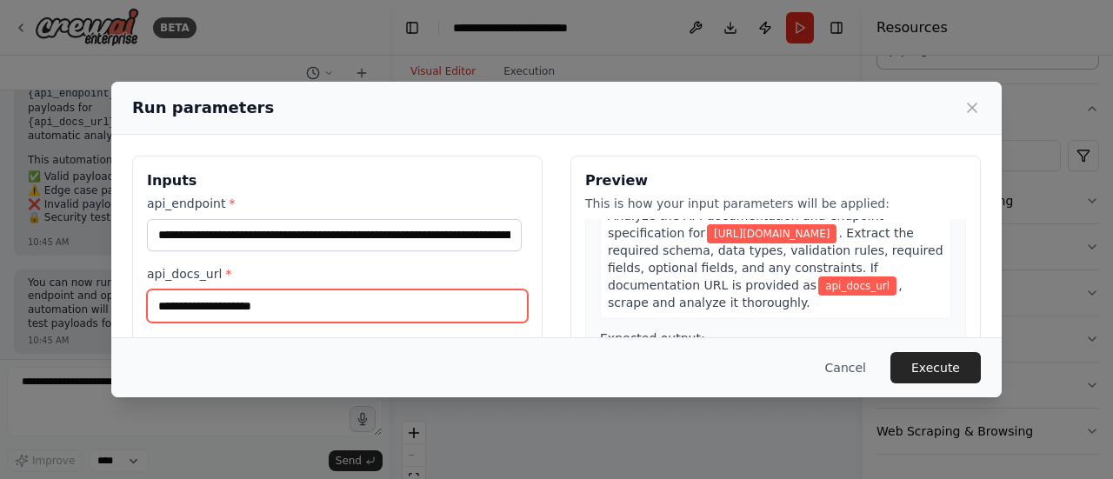
click at [244, 311] on input "api_docs_url *" at bounding box center [337, 306] width 381 height 33
paste input "**********"
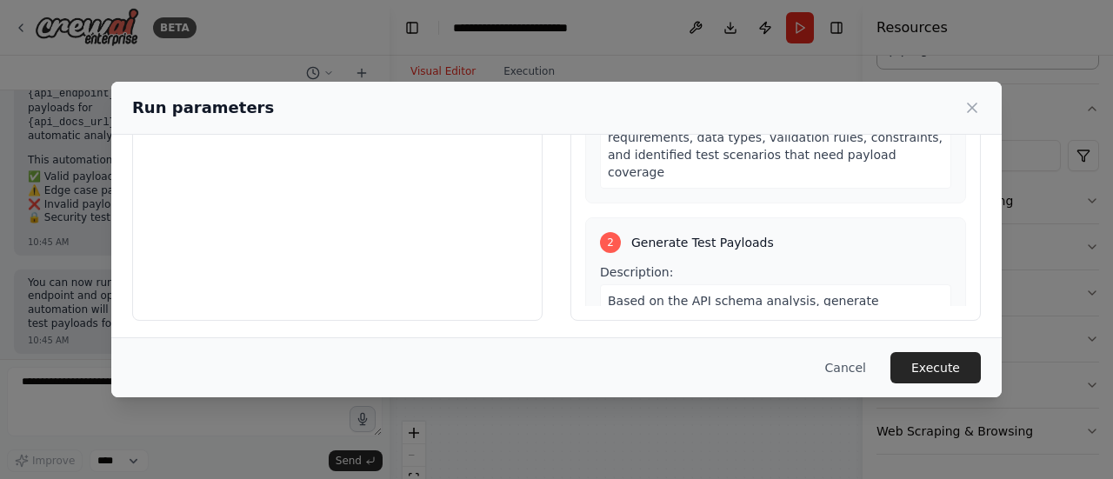
scroll to position [249, 0]
type input "**********"
click at [932, 365] on button "Execute" at bounding box center [936, 367] width 90 height 31
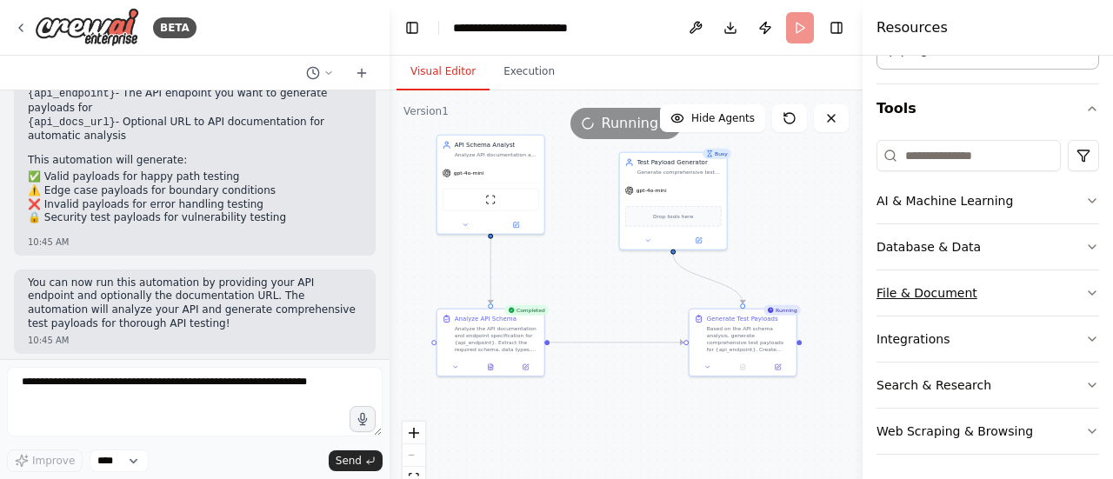
scroll to position [1305, 0]
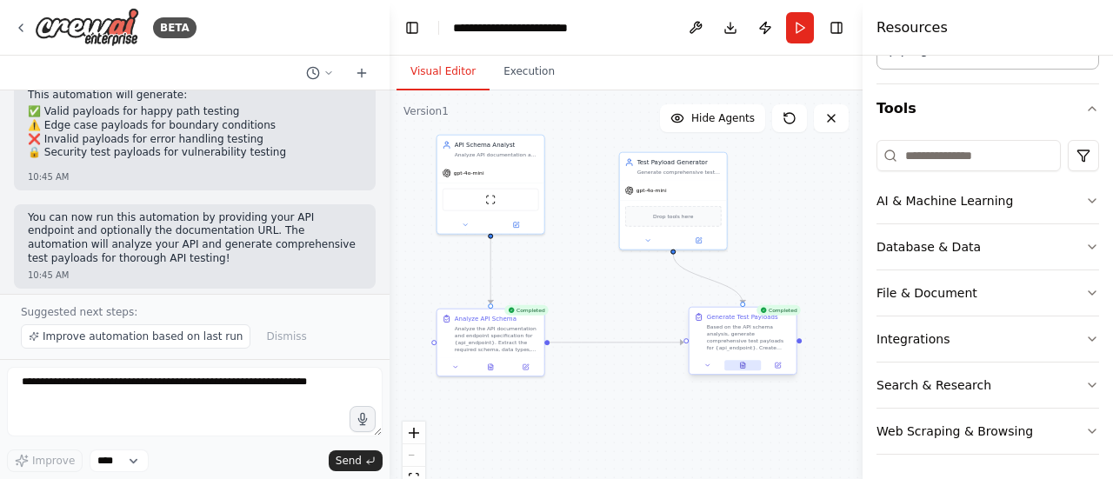
click at [739, 364] on icon at bounding box center [742, 365] width 7 height 7
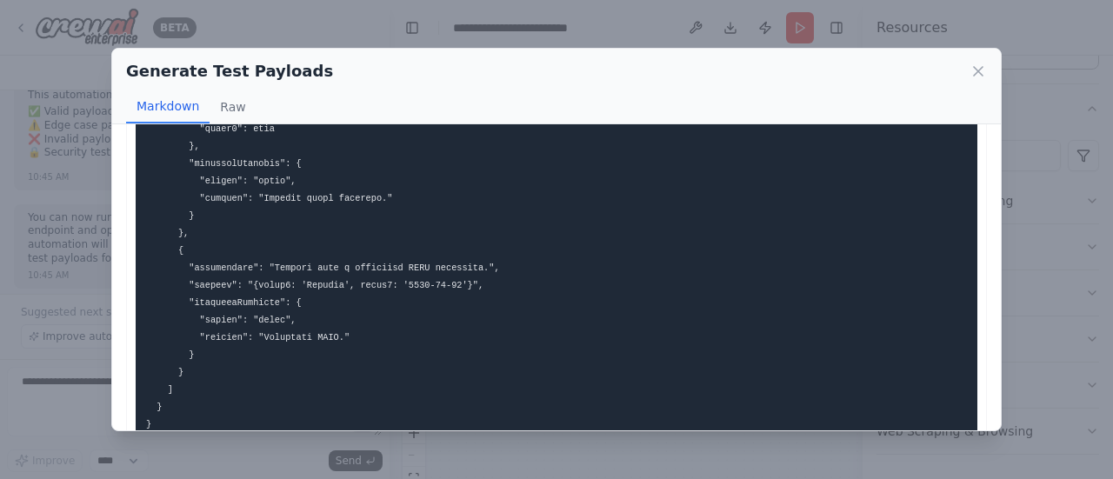
scroll to position [2178, 0]
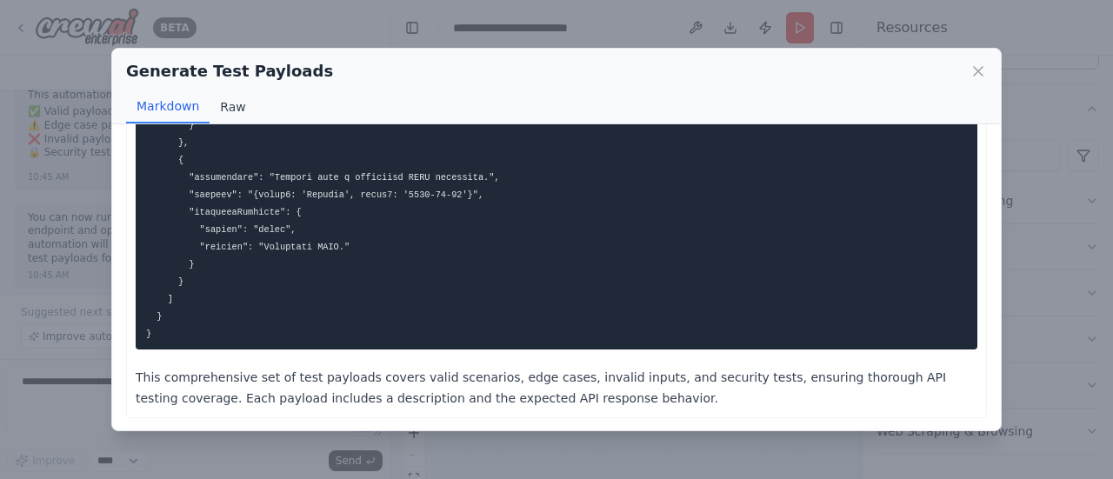
click at [224, 102] on button "Raw" at bounding box center [233, 106] width 46 height 33
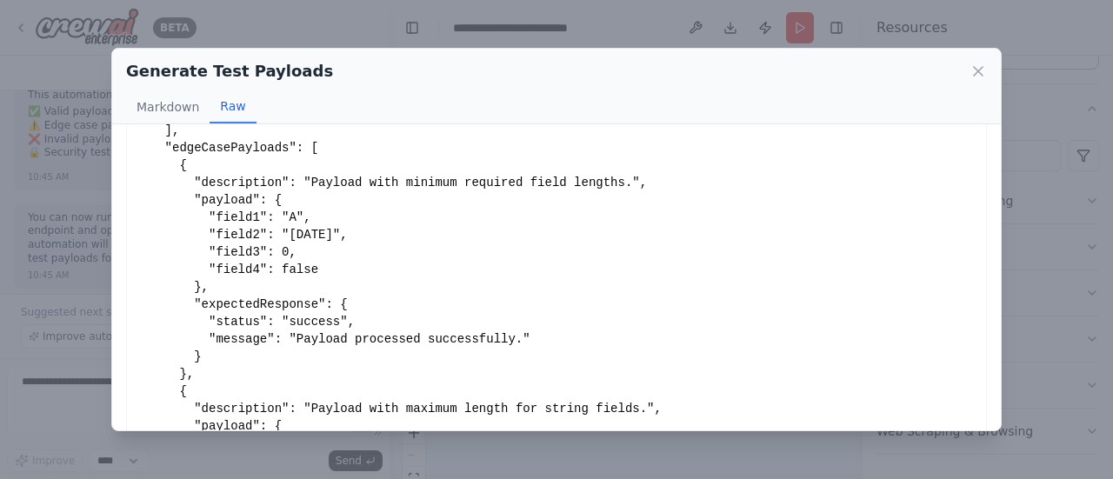
scroll to position [296, 0]
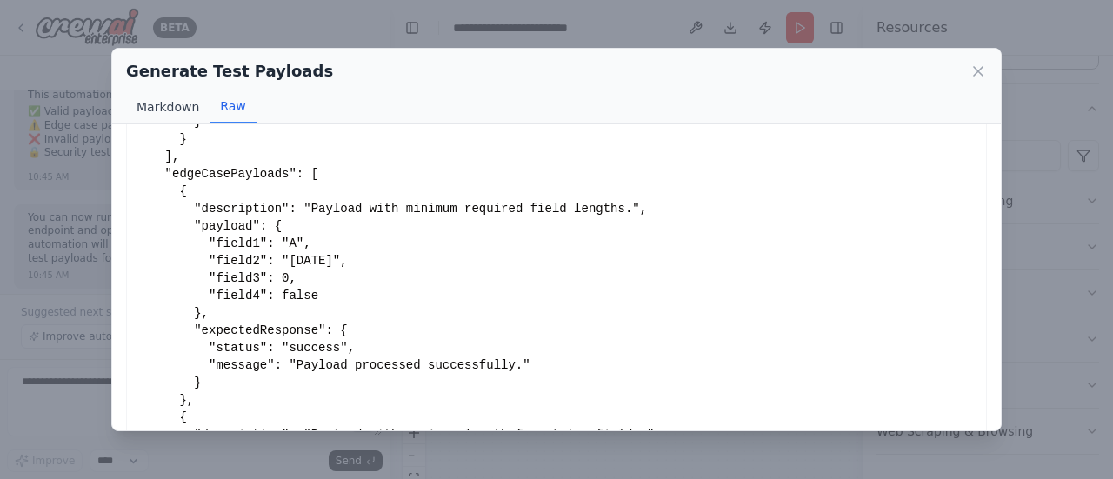
click at [165, 108] on button "Markdown" at bounding box center [168, 106] width 84 height 33
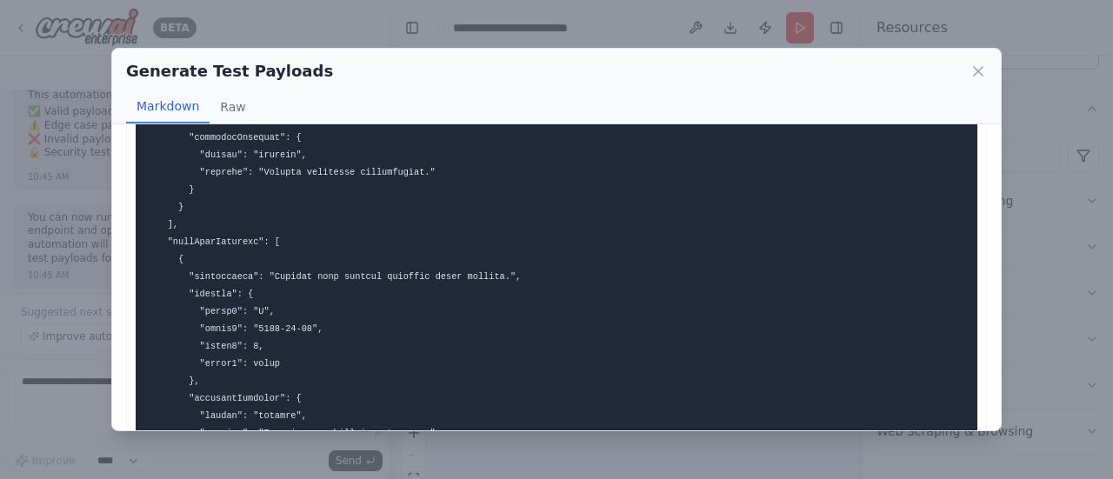
scroll to position [35, 0]
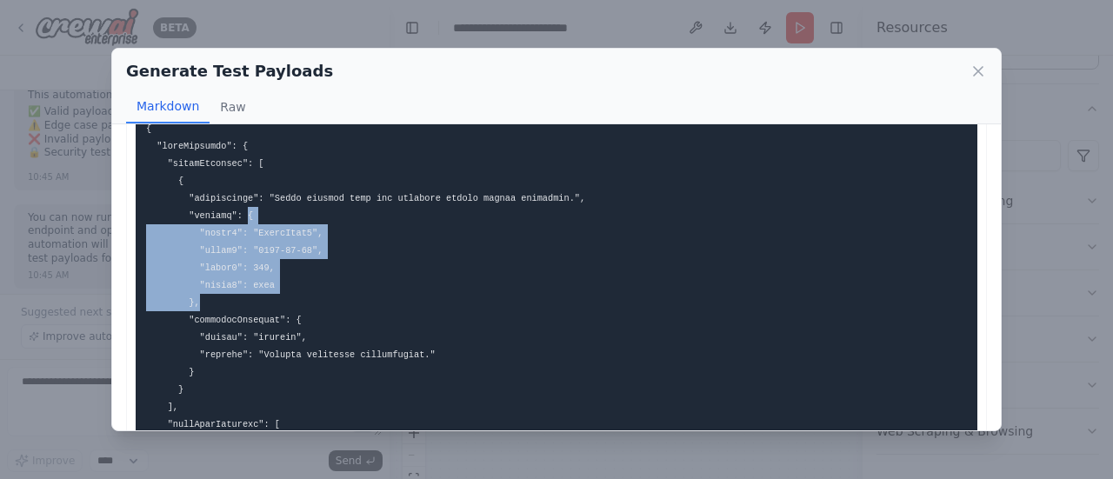
drag, startPoint x: 249, startPoint y: 297, endPoint x: 240, endPoint y: 217, distance: 80.5
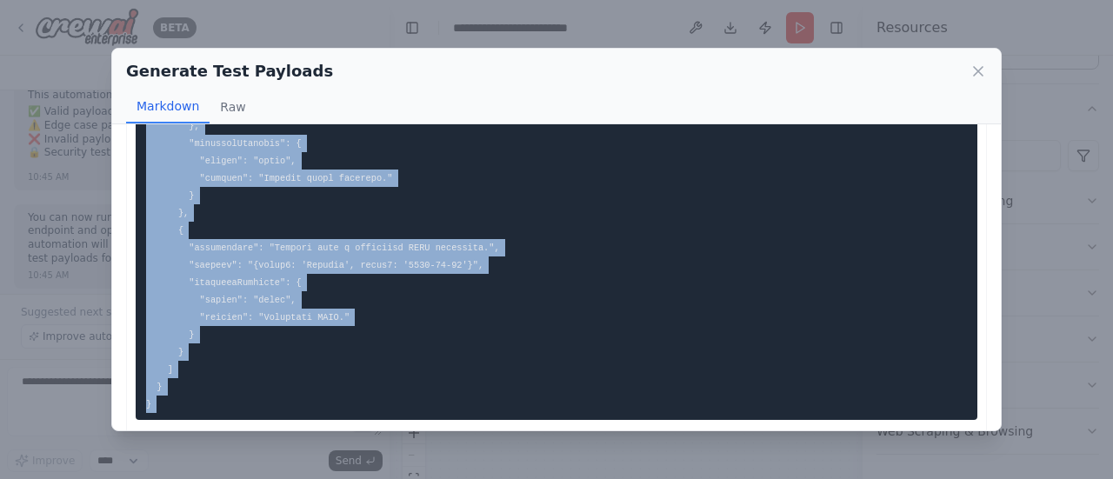
scroll to position [2178, 0]
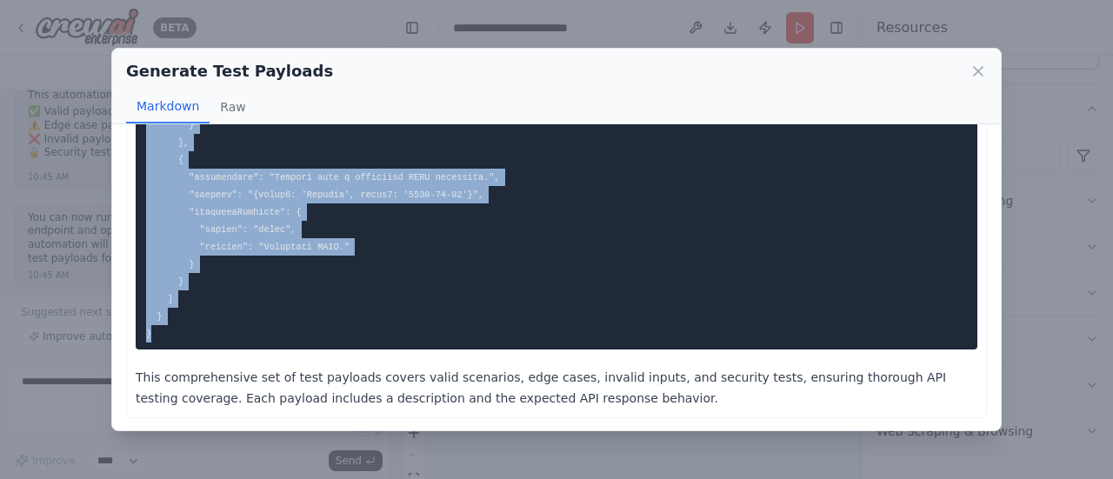
drag, startPoint x: 144, startPoint y: 159, endPoint x: 308, endPoint y: 339, distance: 243.8
copy code "{ "testPayloads": { "validPayloads": [ { "description": "Valid payload with all…"
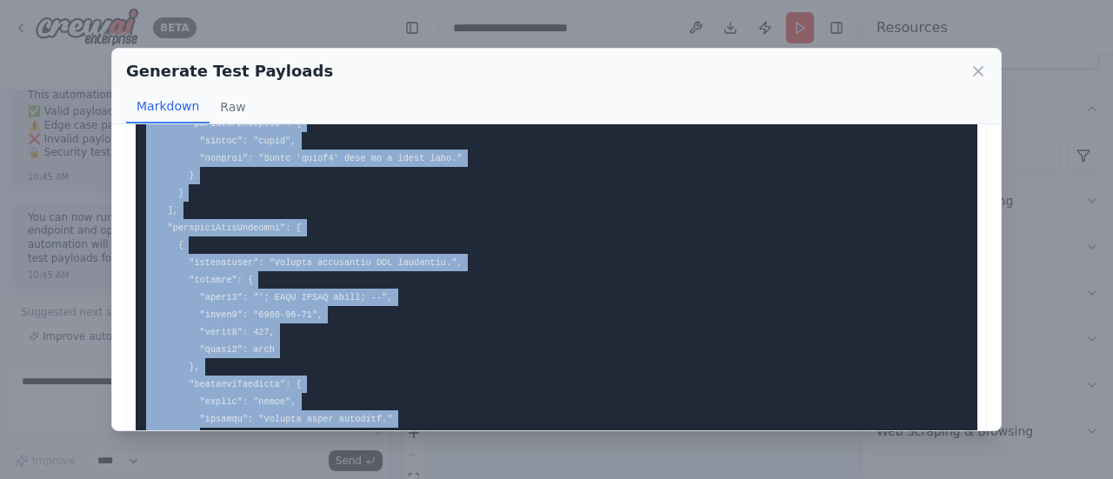
scroll to position [1569, 0]
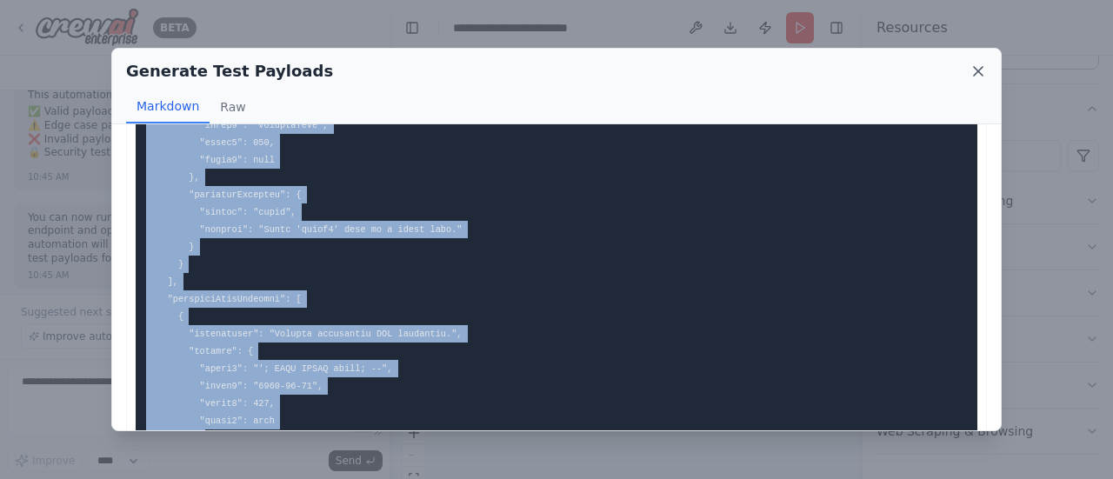
click at [980, 69] on icon at bounding box center [978, 71] width 9 height 9
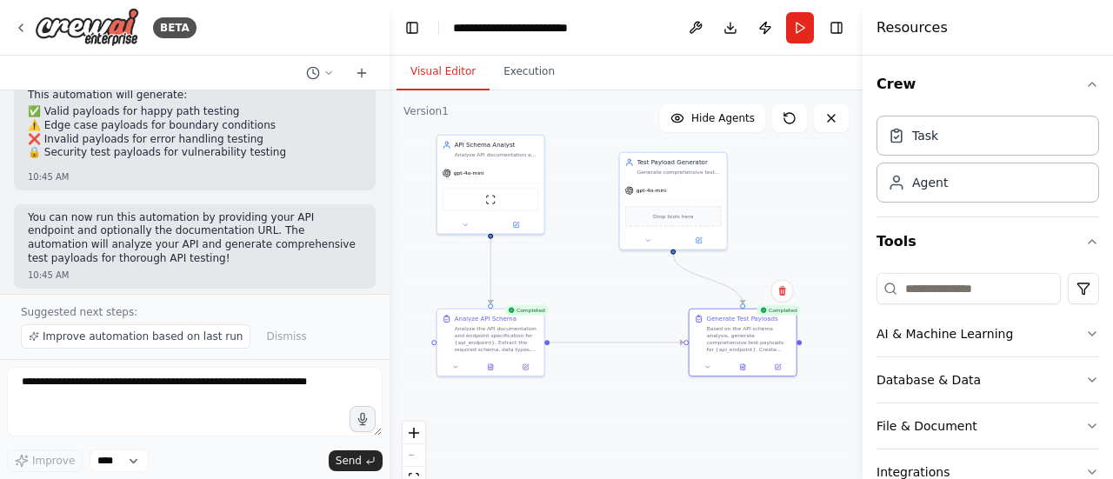
scroll to position [0, 0]
click at [523, 76] on button "Execution" at bounding box center [529, 72] width 79 height 37
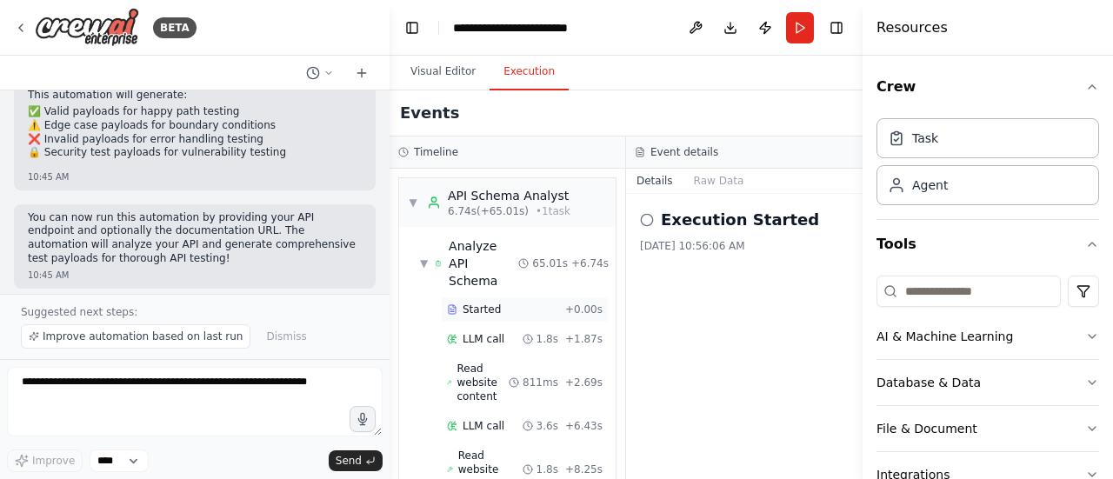
click at [494, 303] on span "Started" at bounding box center [482, 310] width 38 height 14
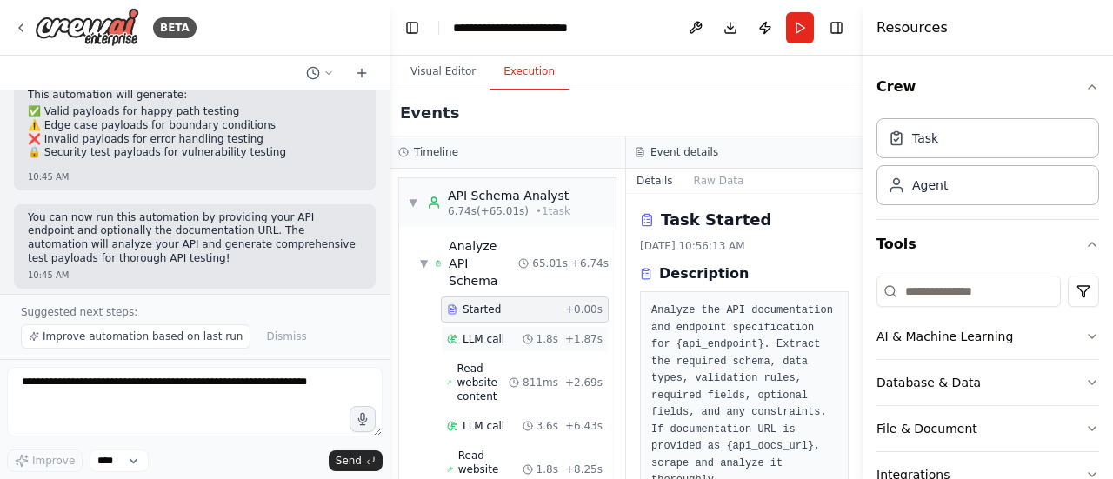
click at [487, 332] on span "LLM call" at bounding box center [484, 339] width 42 height 14
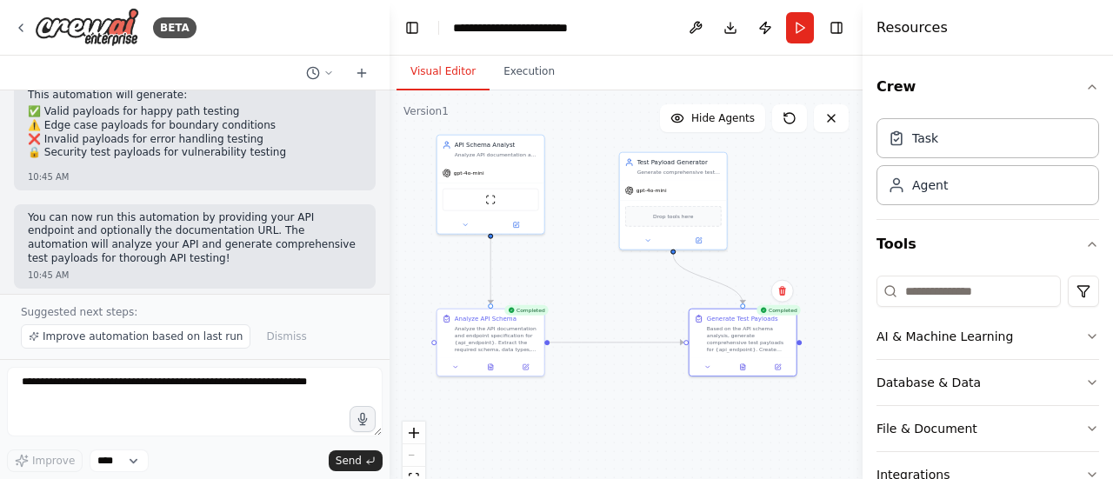
click at [430, 70] on button "Visual Editor" at bounding box center [443, 72] width 93 height 37
click at [515, 72] on button "Execution" at bounding box center [529, 72] width 79 height 37
